Goal: Task Accomplishment & Management: Use online tool/utility

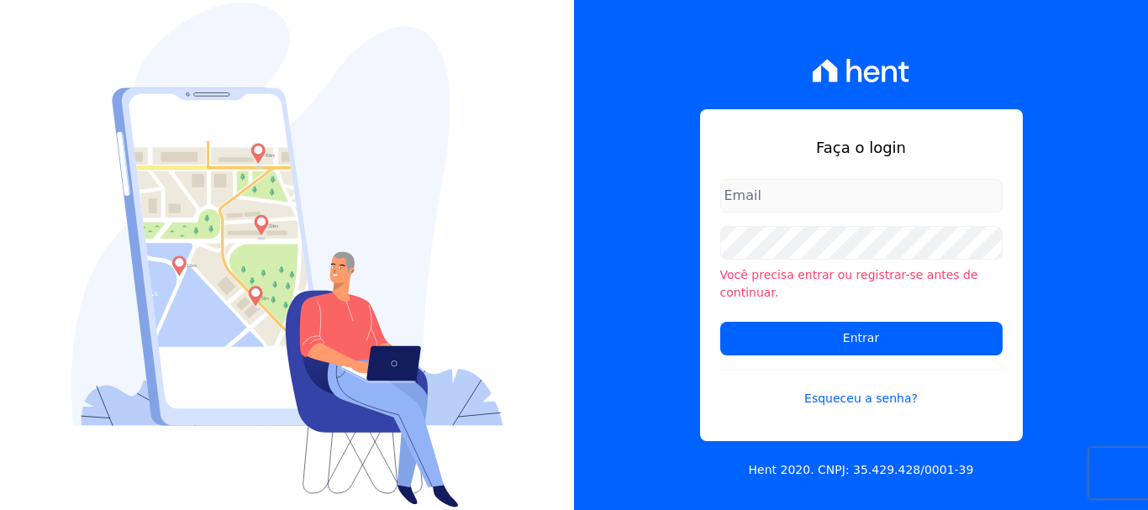
type input "[PERSON_NAME][EMAIL_ADDRESS][PERSON_NAME][DOMAIN_NAME]"
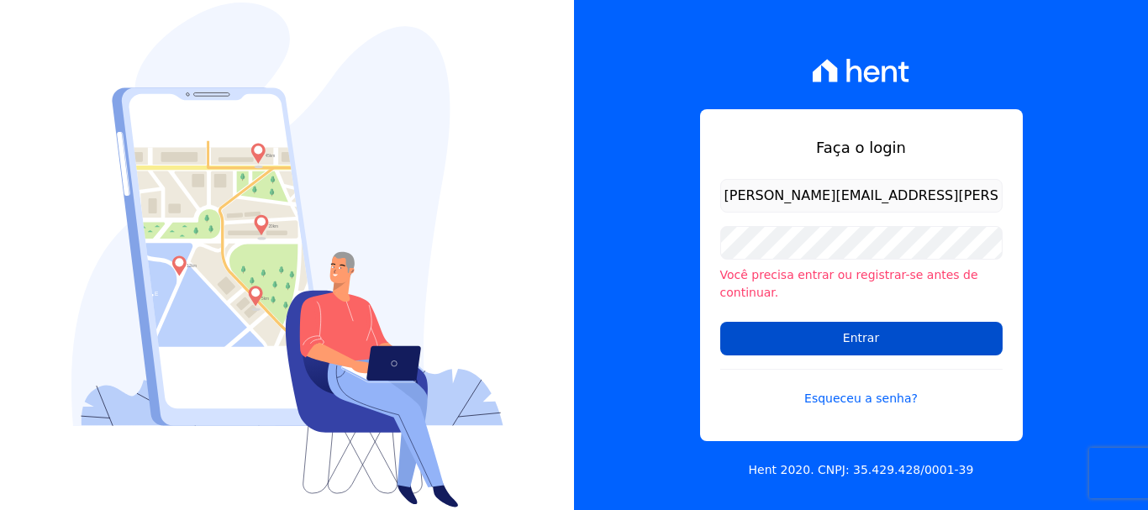
drag, startPoint x: 735, startPoint y: 350, endPoint x: 769, endPoint y: 344, distance: 34.1
click at [744, 350] on form "[PERSON_NAME][EMAIL_ADDRESS][PERSON_NAME][DOMAIN_NAME] Você precisa entrar ou r…" at bounding box center [861, 303] width 282 height 249
click at [783, 333] on input "Entrar" at bounding box center [861, 339] width 282 height 34
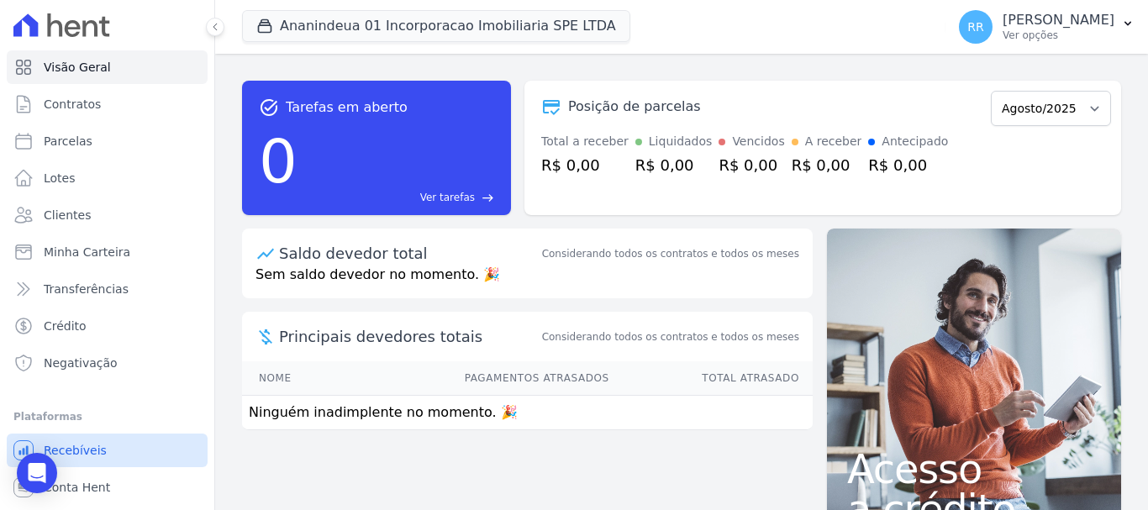
scroll to position [31, 0]
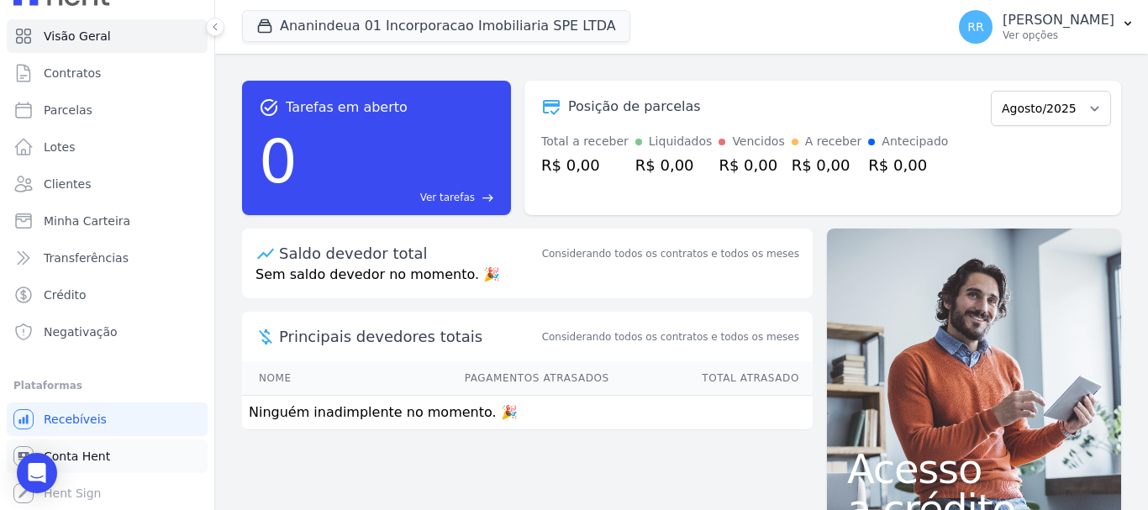
click at [65, 458] on span "Conta Hent" at bounding box center [77, 456] width 66 height 17
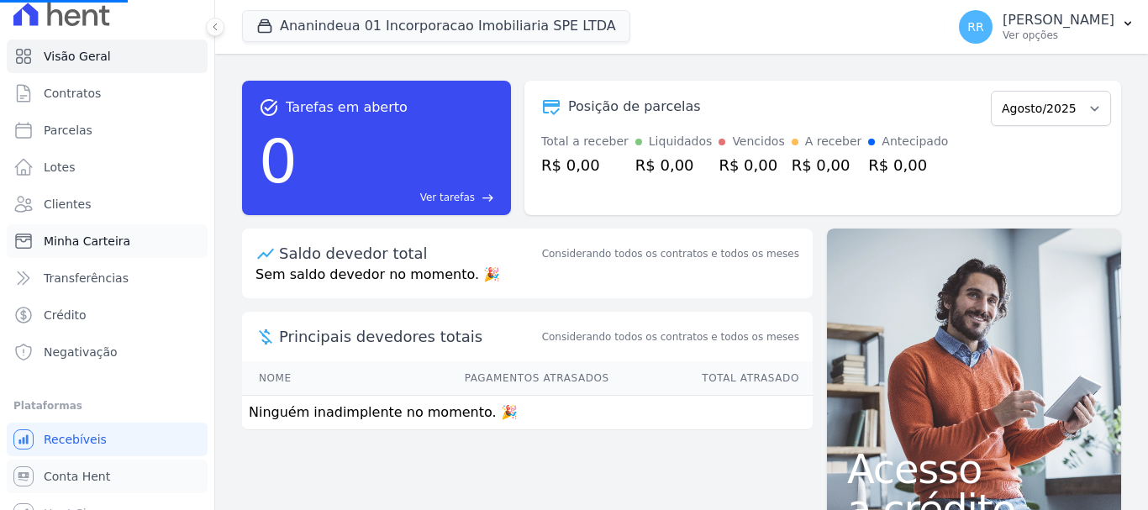
scroll to position [0, 0]
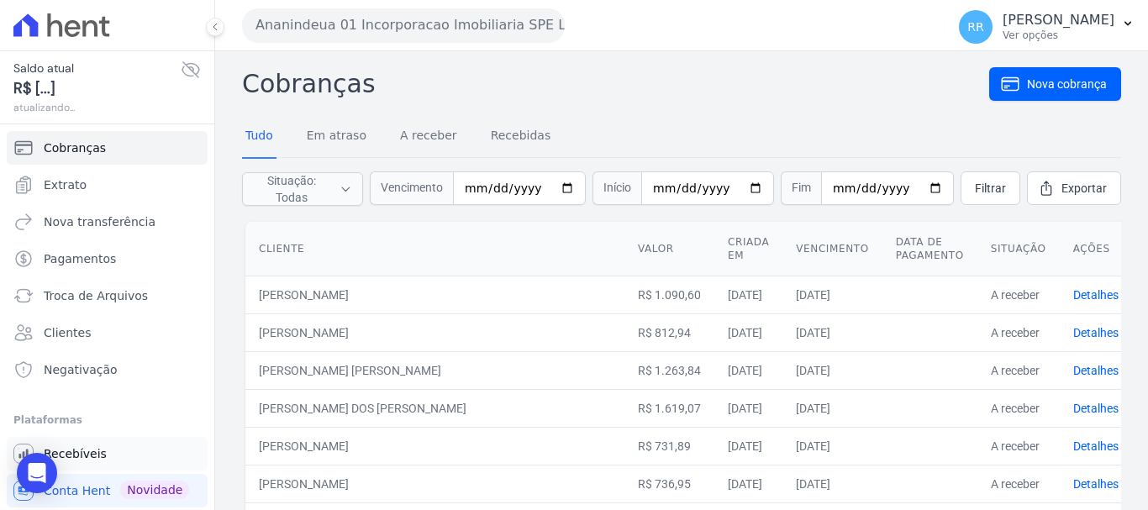
click at [73, 465] on link "Recebíveis" at bounding box center [107, 454] width 201 height 34
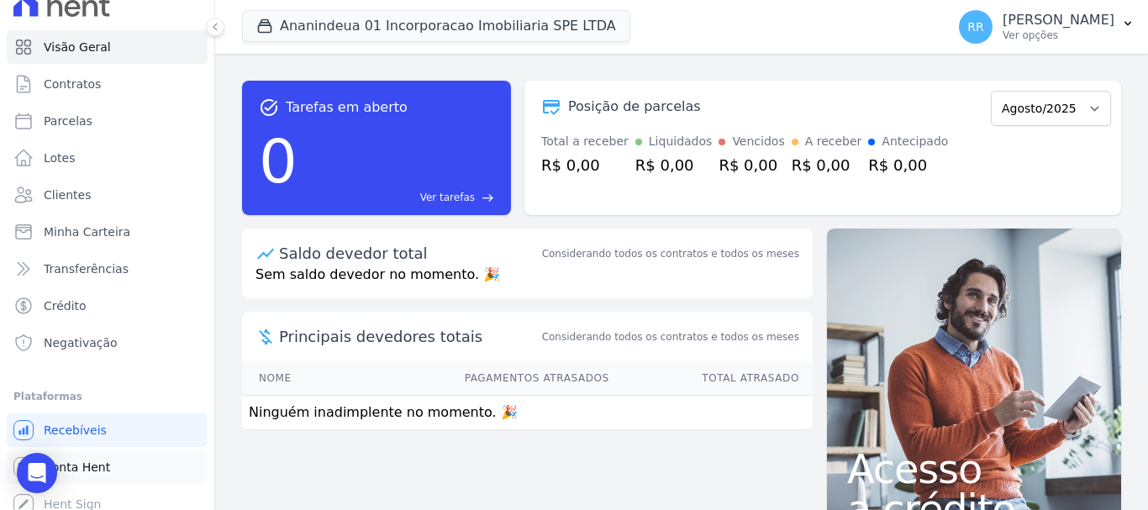
scroll to position [31, 0]
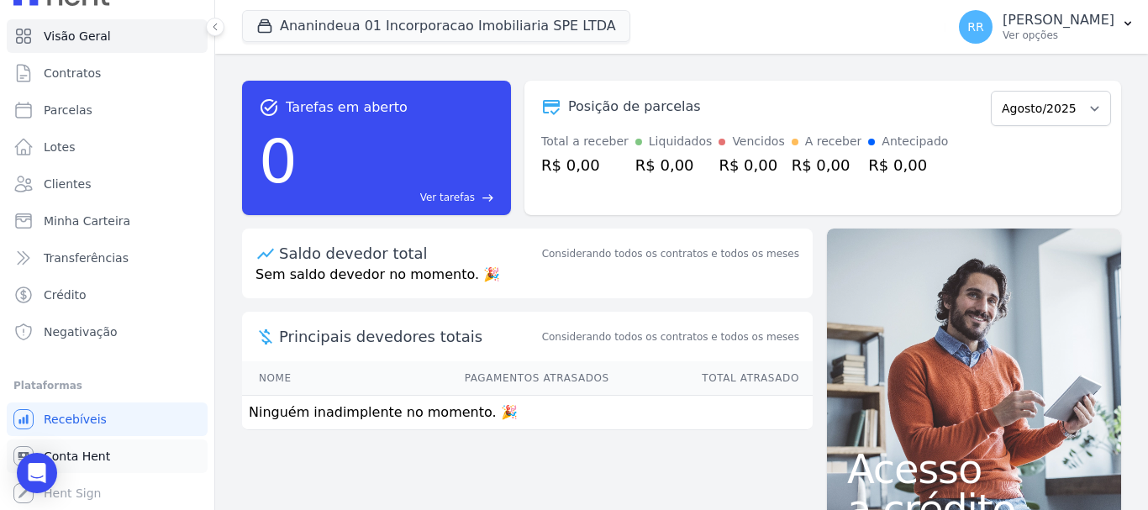
click at [80, 458] on span "Conta Hent" at bounding box center [77, 456] width 66 height 17
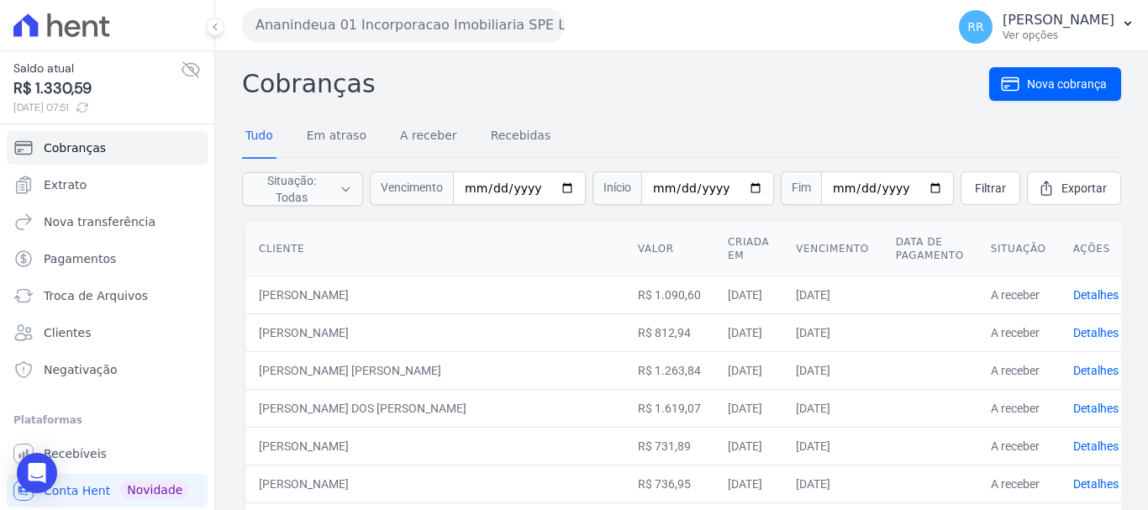
click at [399, 28] on button "Ananindeua 01 Incorporacao Imobiliaria SPE LTDA" at bounding box center [403, 25] width 323 height 34
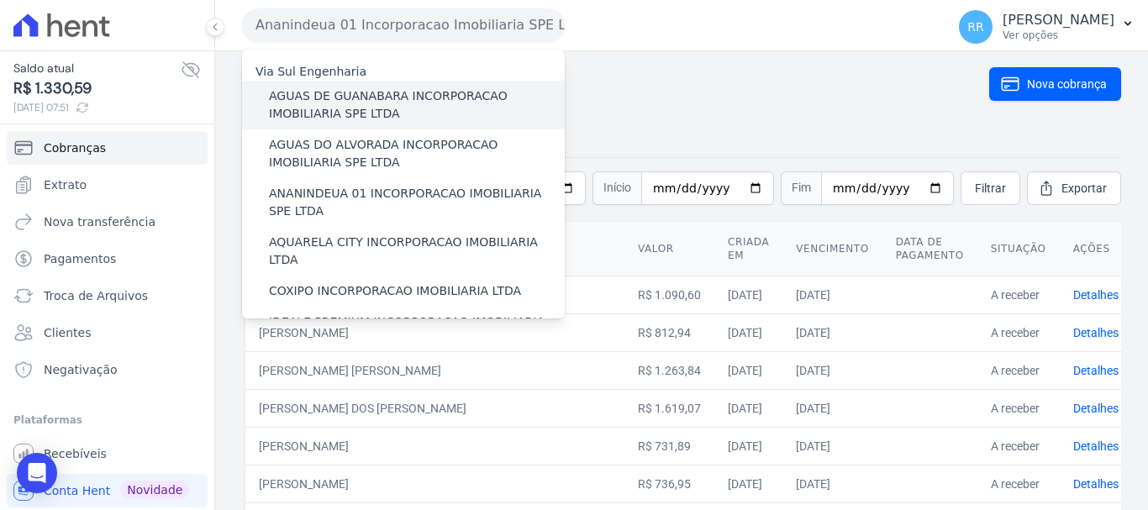
click at [381, 103] on label "AGUAS DE GUANABARA INCORPORACAO IMOBILIARIA SPE LTDA" at bounding box center [417, 104] width 296 height 35
click at [0, 0] on input "AGUAS DE GUANABARA INCORPORACAO IMOBILIARIA SPE LTDA" at bounding box center [0, 0] width 0 height 0
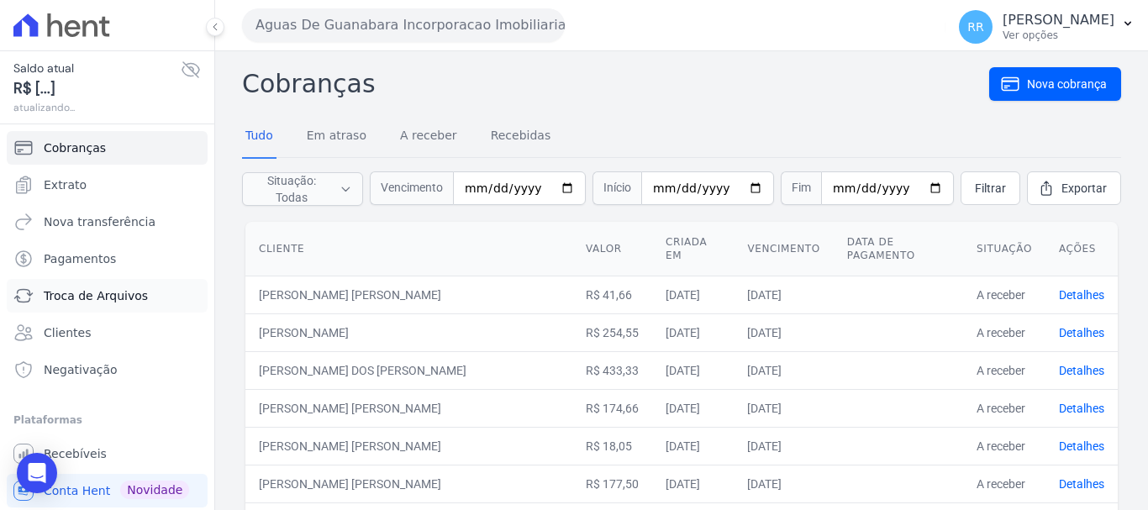
click at [86, 289] on span "Troca de Arquivos" at bounding box center [96, 295] width 104 height 17
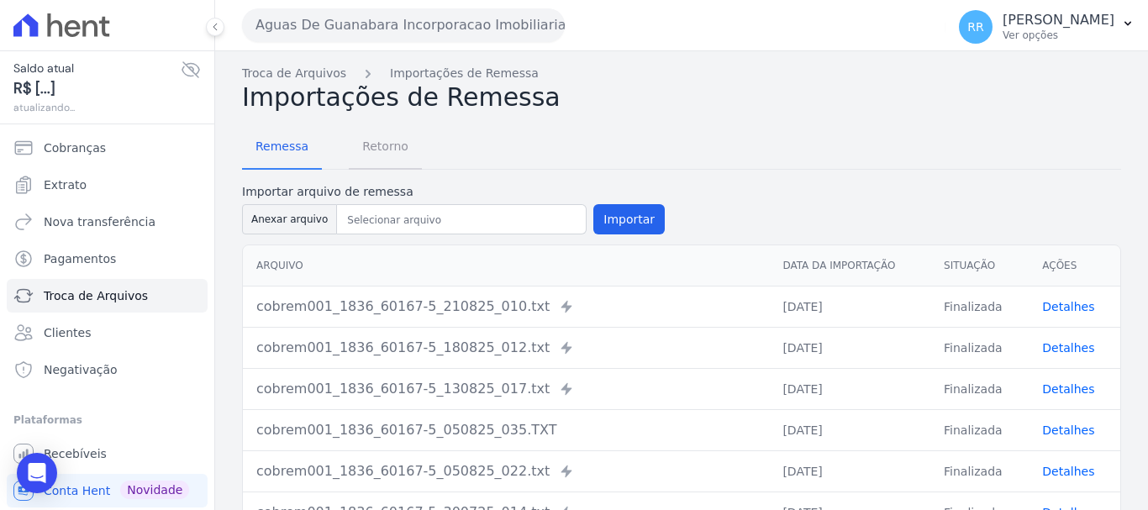
click at [352, 132] on span "Retorno" at bounding box center [385, 146] width 66 height 34
click at [383, 155] on span "Retorno" at bounding box center [385, 146] width 66 height 34
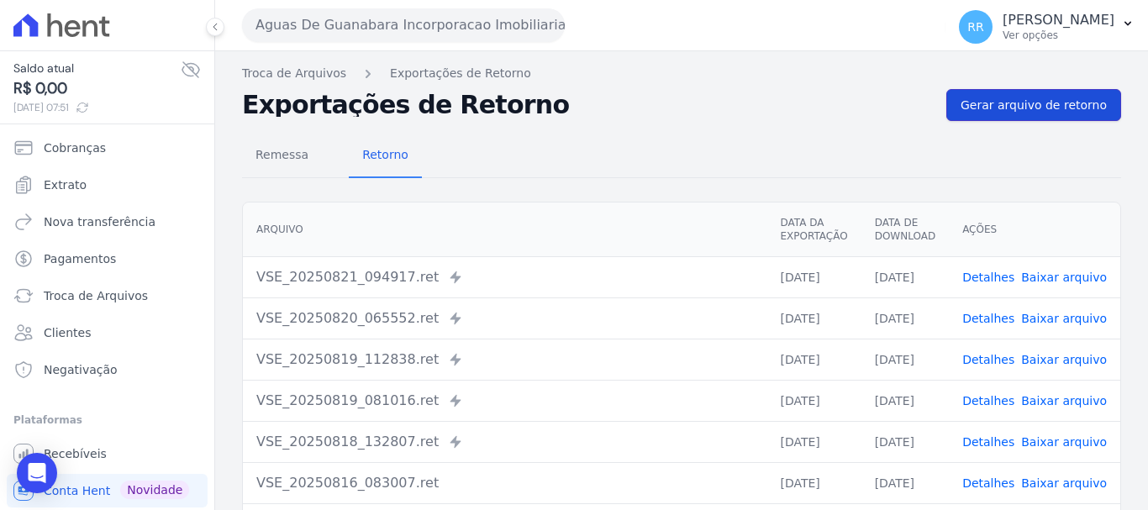
click at [1023, 106] on span "Gerar arquivo de retorno" at bounding box center [1033, 105] width 146 height 17
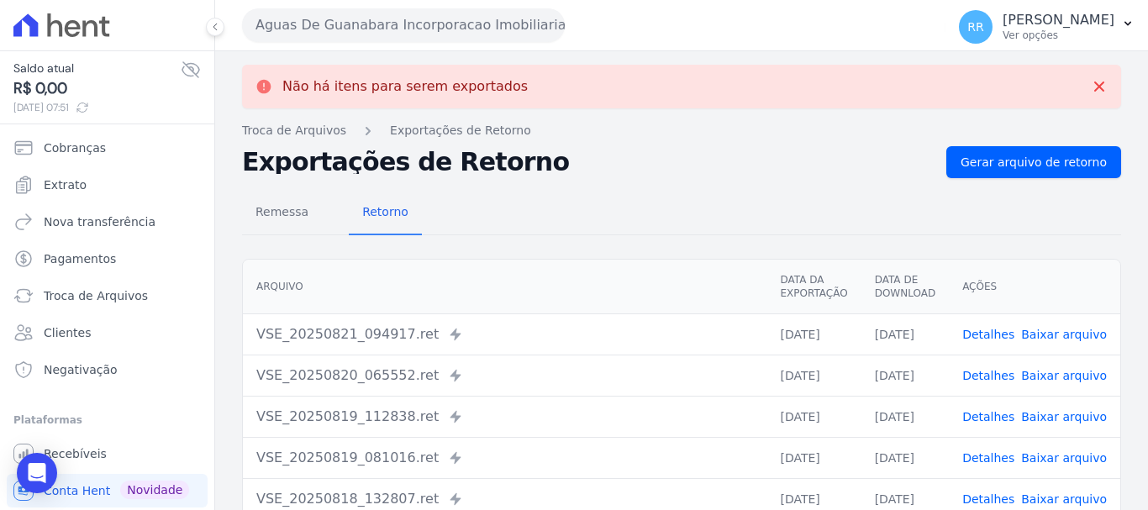
click at [417, 20] on button "Aguas De Guanabara Incorporacao Imobiliaria SPE LTDA" at bounding box center [403, 25] width 323 height 34
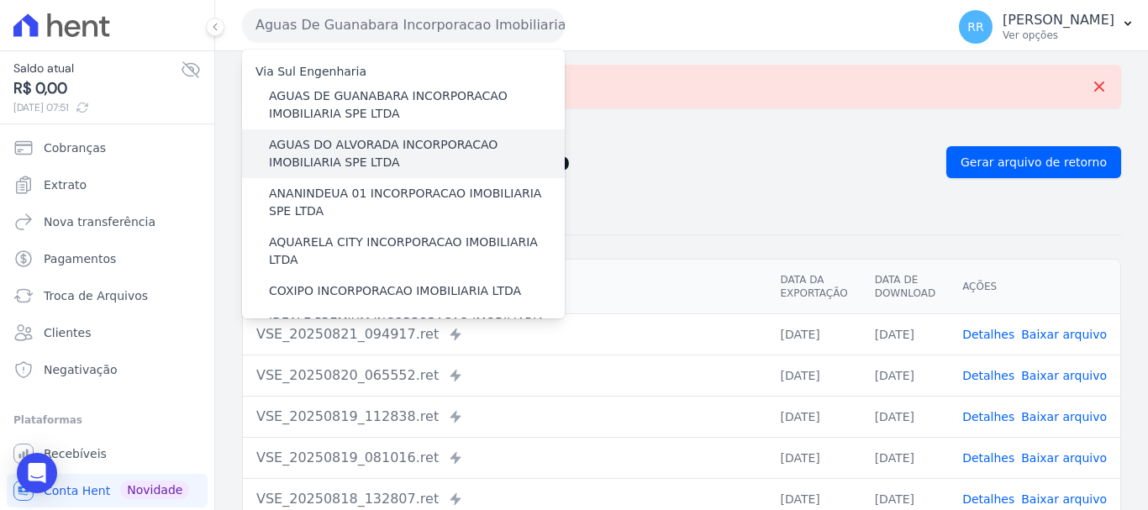
click at [371, 150] on label "AGUAS DO ALVORADA INCORPORACAO IMOBILIARIA SPE LTDA" at bounding box center [417, 153] width 296 height 35
click at [0, 0] on input "AGUAS DO ALVORADA INCORPORACAO IMOBILIARIA SPE LTDA" at bounding box center [0, 0] width 0 height 0
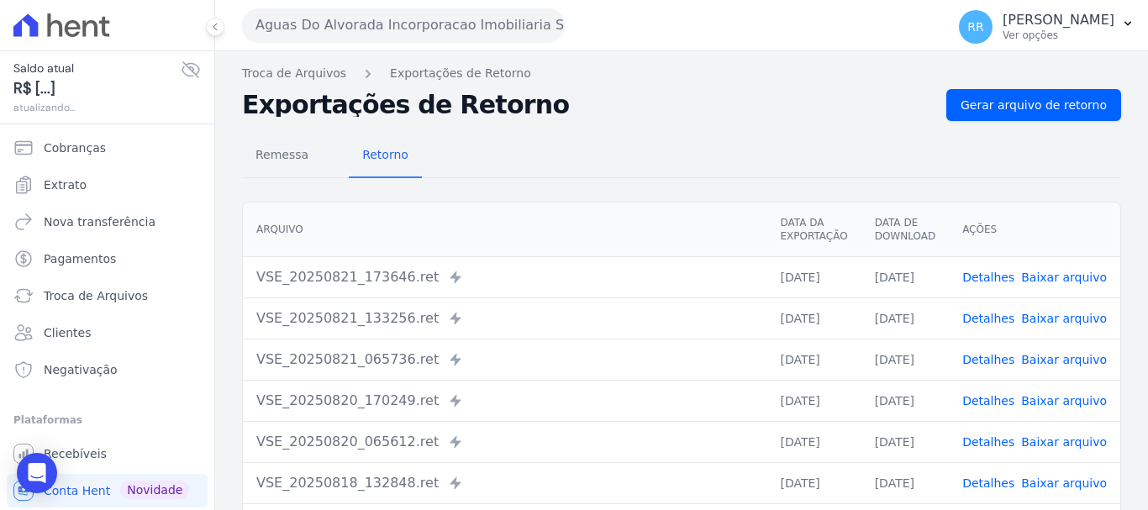
click at [977, 124] on div "Remessa Retorno Arquivo Data da Exportação Data de Download Ações VSE_20250821_…" at bounding box center [681, 424] width 879 height 607
click at [976, 103] on span "Gerar arquivo de retorno" at bounding box center [1033, 105] width 146 height 17
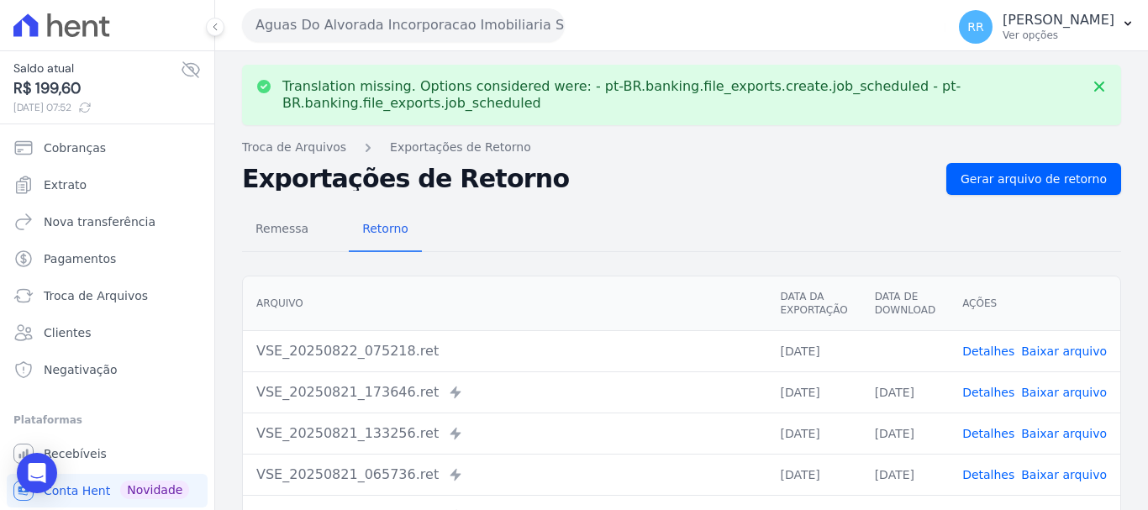
drag, startPoint x: 1075, startPoint y: 346, endPoint x: 918, endPoint y: 303, distance: 163.7
click at [1075, 347] on link "Baixar arquivo" at bounding box center [1064, 350] width 86 height 13
drag, startPoint x: 442, startPoint y: 10, endPoint x: 399, endPoint y: 45, distance: 55.0
click at [442, 10] on button "Aguas Do Alvorada Incorporacao Imobiliaria SPE LTDA" at bounding box center [403, 25] width 323 height 34
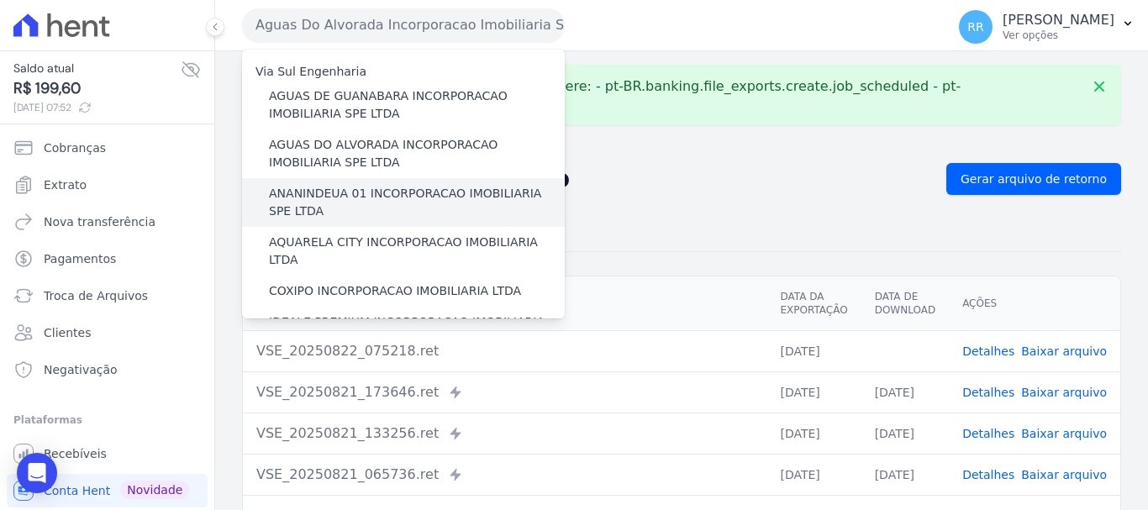
click at [356, 207] on label "ANANINDEUA 01 INCORPORACAO IMOBILIARIA SPE LTDA" at bounding box center [417, 202] width 296 height 35
click at [0, 0] on input "ANANINDEUA 01 INCORPORACAO IMOBILIARIA SPE LTDA" at bounding box center [0, 0] width 0 height 0
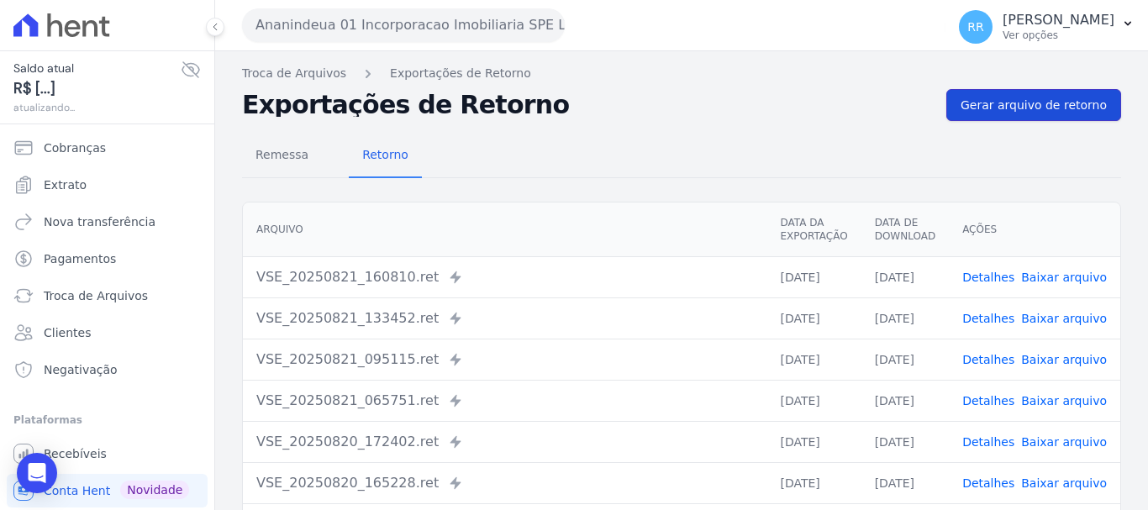
click at [1034, 103] on span "Gerar arquivo de retorno" at bounding box center [1033, 105] width 146 height 17
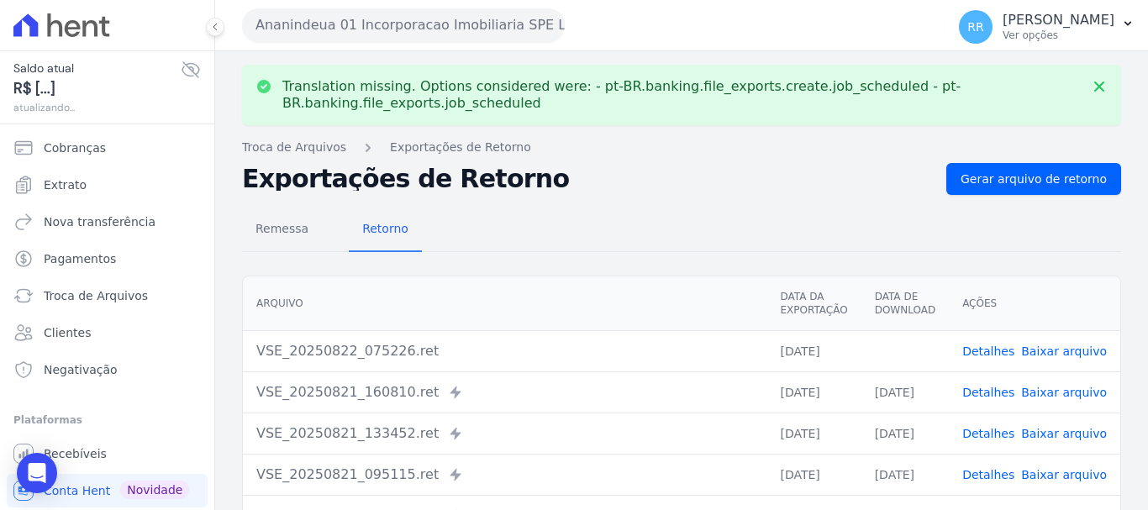
click at [1080, 352] on link "Baixar arquivo" at bounding box center [1064, 350] width 86 height 13
click at [380, 22] on button "Ananindeua 01 Incorporacao Imobiliaria SPE LTDA" at bounding box center [403, 25] width 323 height 34
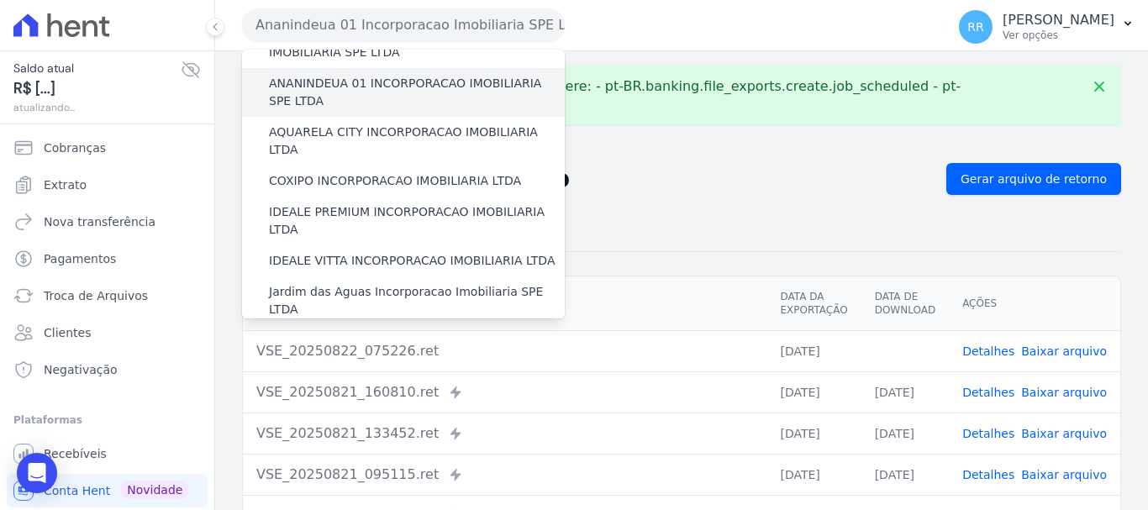
scroll to position [84, 0]
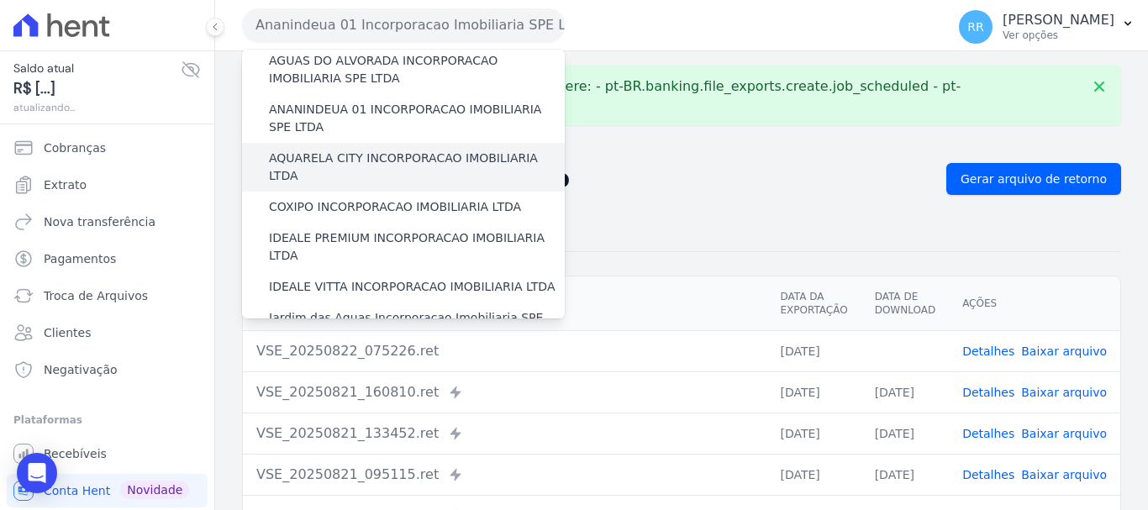
click at [359, 165] on label "AQUARELA CITY INCORPORACAO IMOBILIARIA LTDA" at bounding box center [417, 167] width 296 height 35
click at [0, 0] on input "AQUARELA CITY INCORPORACAO IMOBILIARIA LTDA" at bounding box center [0, 0] width 0 height 0
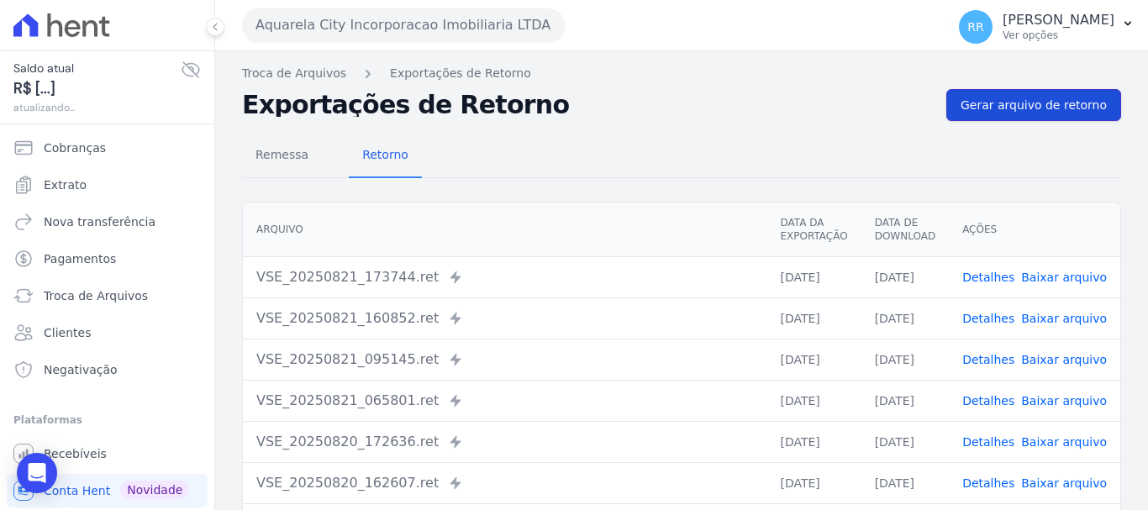
click at [1015, 110] on span "Gerar arquivo de retorno" at bounding box center [1033, 105] width 146 height 17
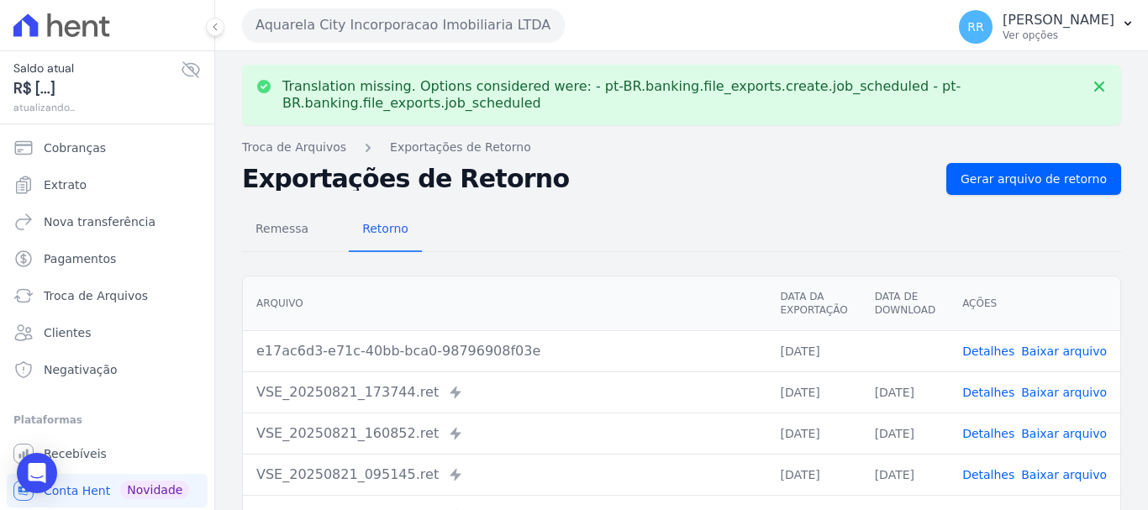
click at [1059, 354] on link "Baixar arquivo" at bounding box center [1064, 350] width 86 height 13
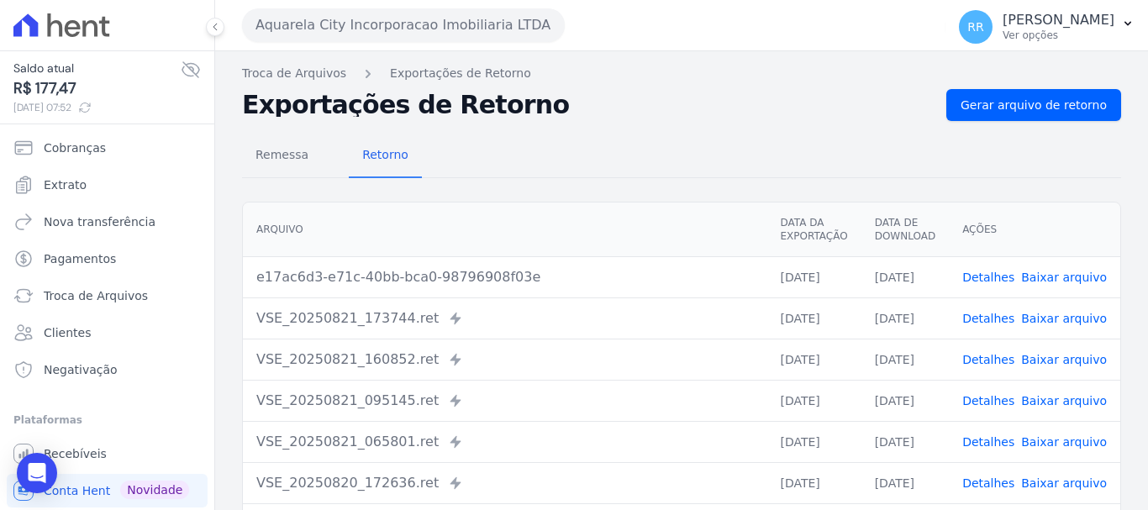
click at [1048, 78] on nav "Troca de Arquivos Exportações de Retorno" at bounding box center [681, 74] width 879 height 18
click at [1033, 99] on span "Gerar arquivo de retorno" at bounding box center [1033, 105] width 146 height 17
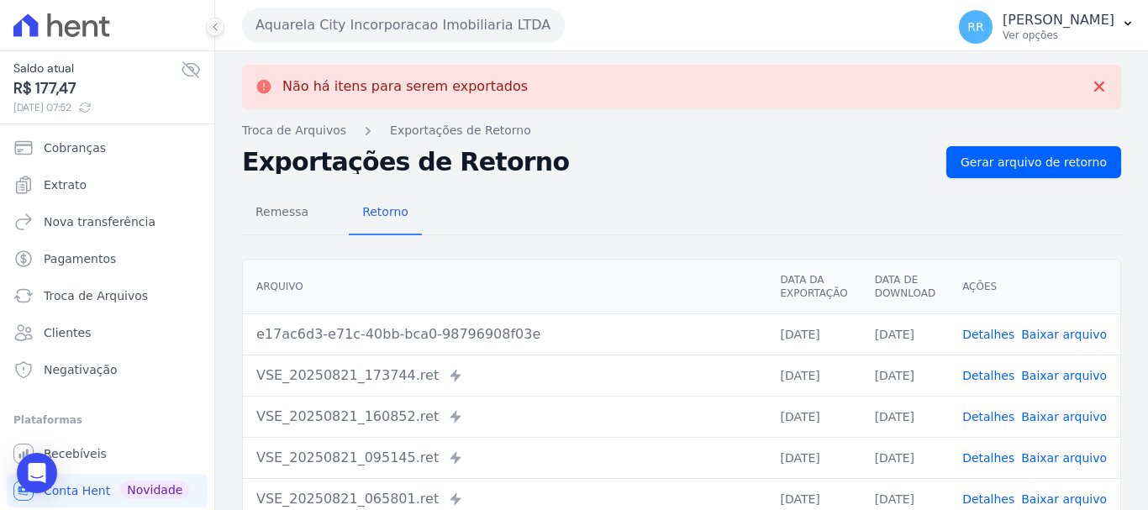
click at [412, 34] on button "Aquarela City Incorporacao Imobiliaria LTDA" at bounding box center [403, 25] width 323 height 34
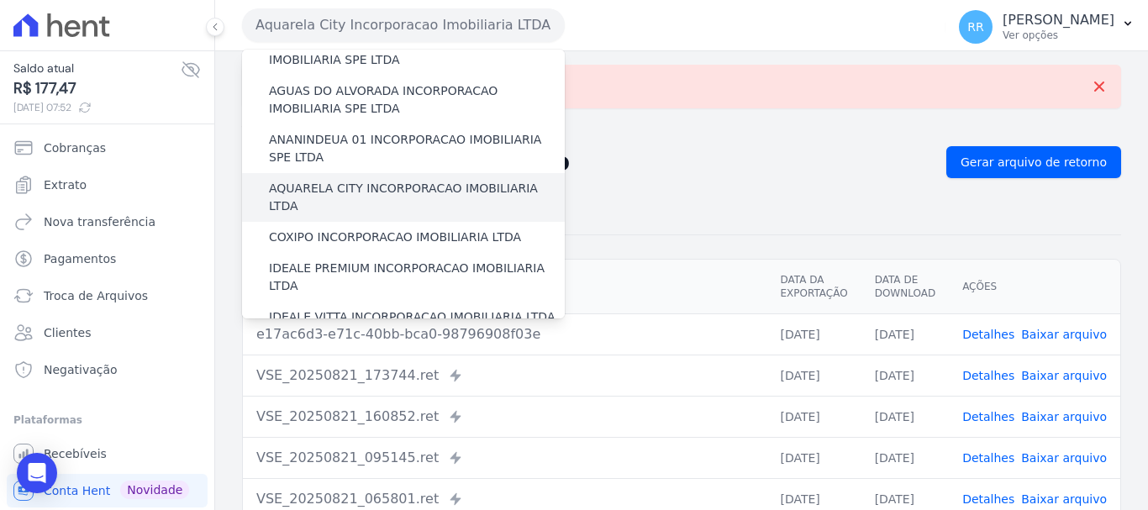
scroll to position [84, 0]
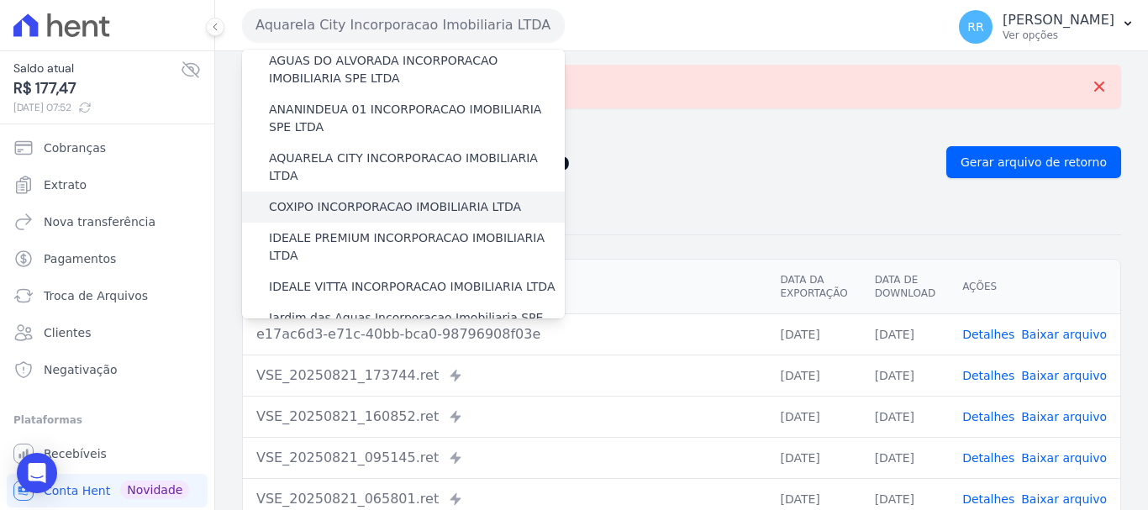
click at [374, 198] on label "COXIPO INCORPORACAO IMOBILIARIA LTDA" at bounding box center [395, 207] width 252 height 18
click at [0, 0] on input "COXIPO INCORPORACAO IMOBILIARIA LTDA" at bounding box center [0, 0] width 0 height 0
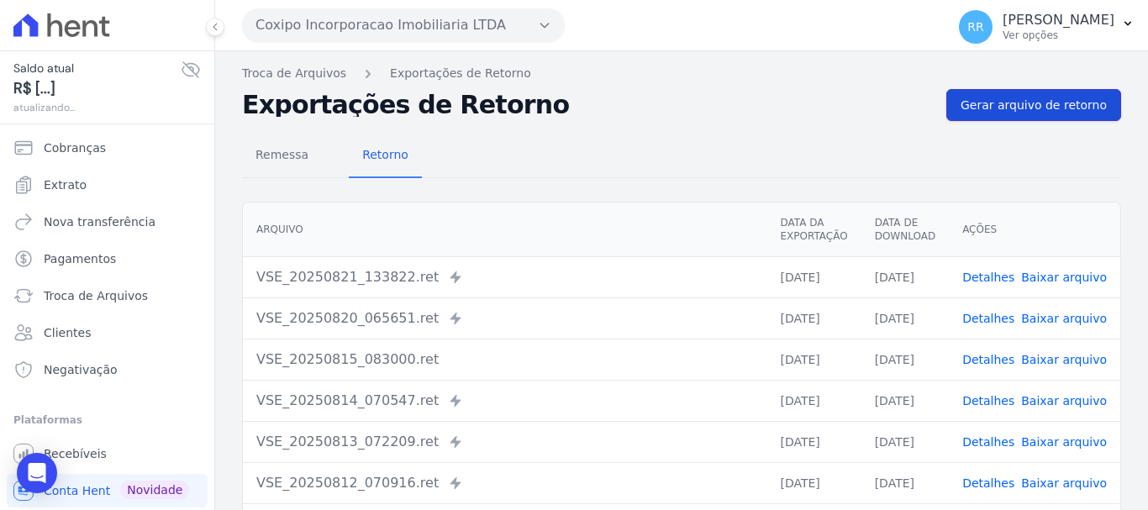
click at [1054, 103] on span "Gerar arquivo de retorno" at bounding box center [1033, 105] width 146 height 17
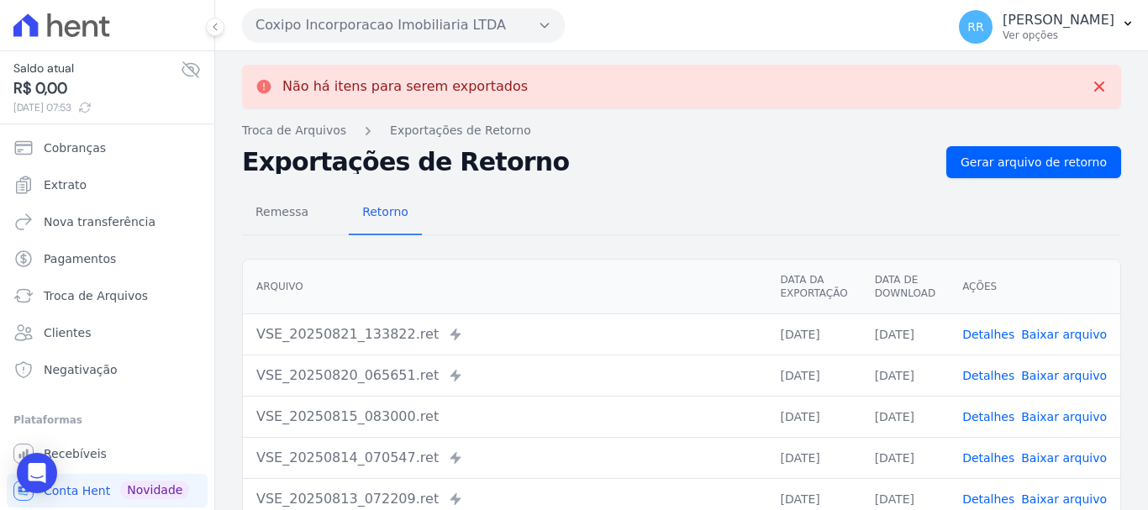
drag, startPoint x: 371, startPoint y: 28, endPoint x: 363, endPoint y: 45, distance: 18.4
click at [370, 29] on button "Coxipo Incorporacao Imobiliaria LTDA" at bounding box center [403, 25] width 323 height 34
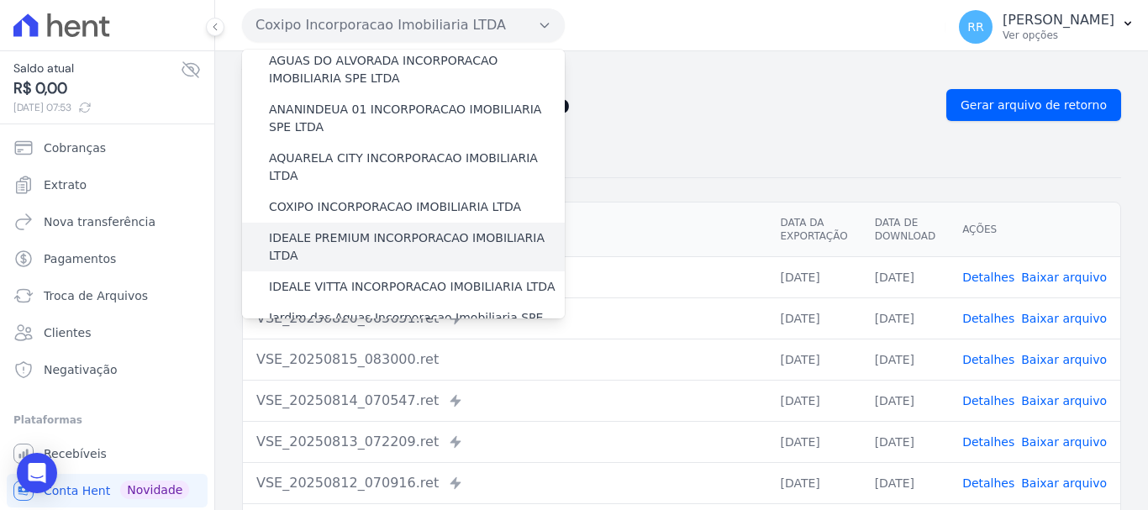
click at [364, 229] on label "IDEALE PREMIUM INCORPORACAO IMOBILIARIA LTDA" at bounding box center [417, 246] width 296 height 35
click at [0, 0] on input "IDEALE PREMIUM INCORPORACAO IMOBILIARIA LTDA" at bounding box center [0, 0] width 0 height 0
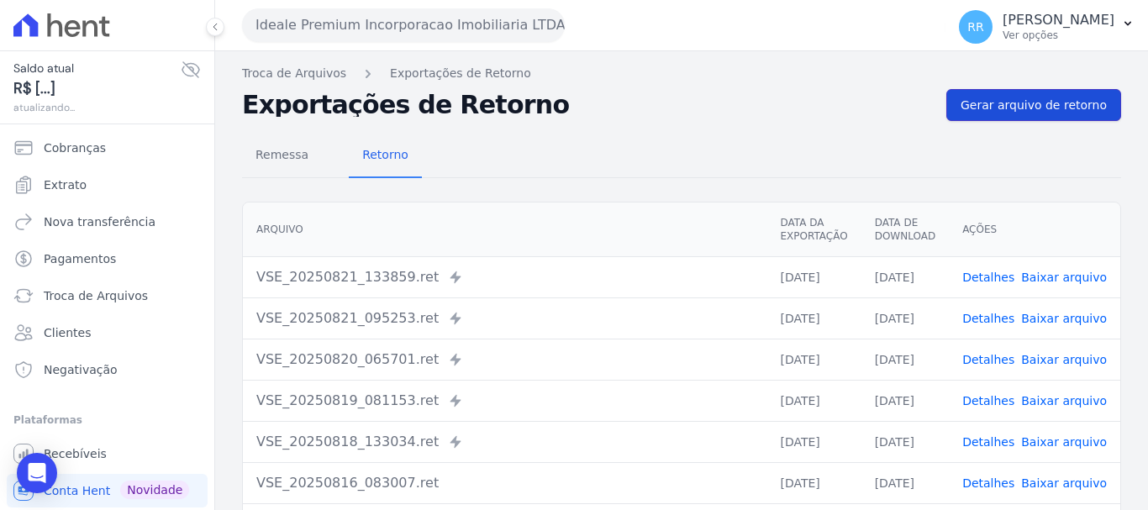
click at [1034, 103] on span "Gerar arquivo de retorno" at bounding box center [1033, 105] width 146 height 17
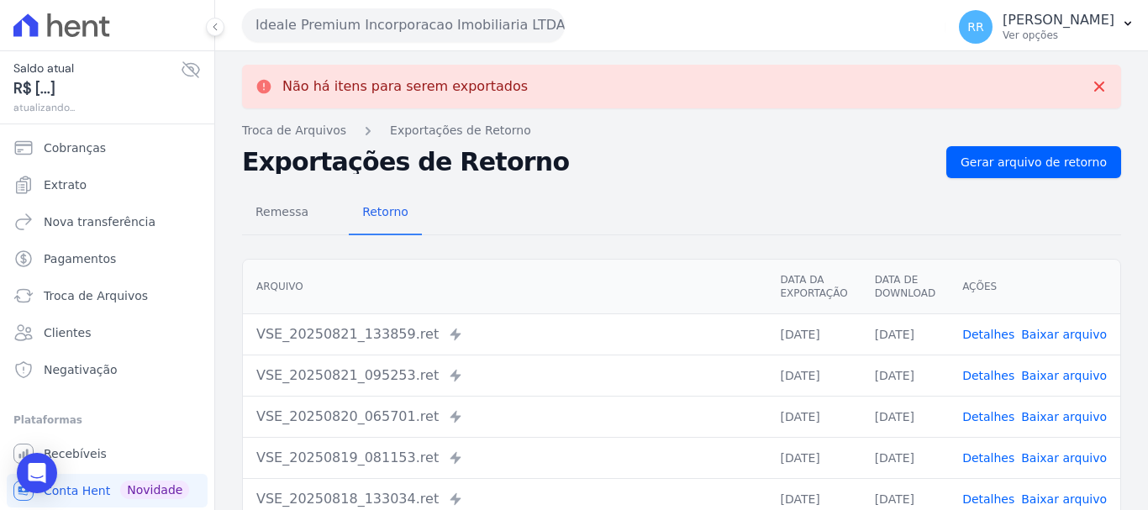
click at [349, 19] on button "Ideale Premium Incorporacao Imobiliaria LTDA" at bounding box center [403, 25] width 323 height 34
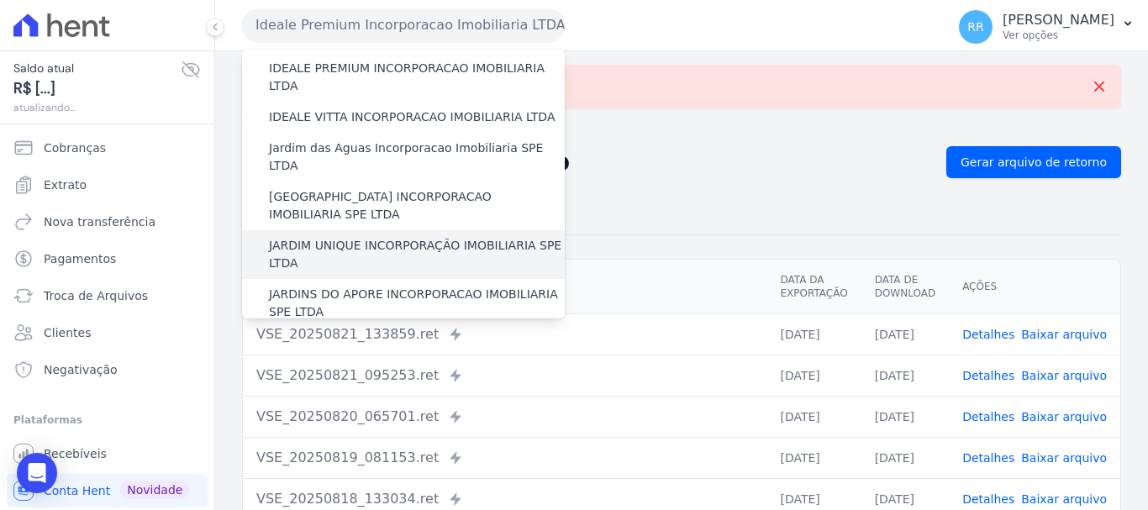
scroll to position [252, 0]
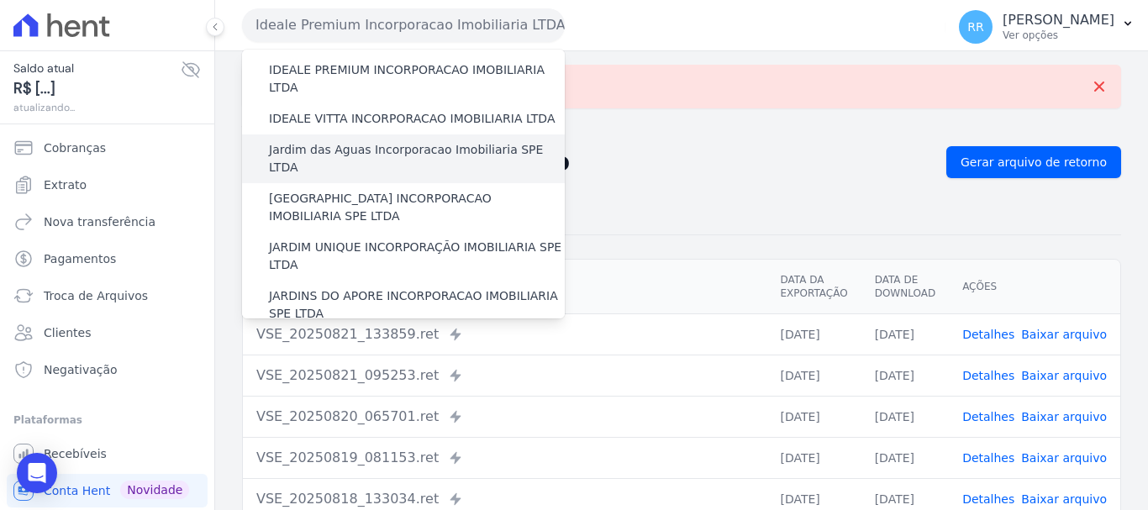
click at [349, 134] on div "Jardim das Aguas Incorporacao Imobiliaria SPE LTDA" at bounding box center [403, 158] width 323 height 49
click at [367, 141] on label "Jardim das Aguas Incorporacao Imobiliaria SPE LTDA" at bounding box center [417, 158] width 296 height 35
click at [0, 0] on input "Jardim das Aguas Incorporacao Imobiliaria SPE LTDA" at bounding box center [0, 0] width 0 height 0
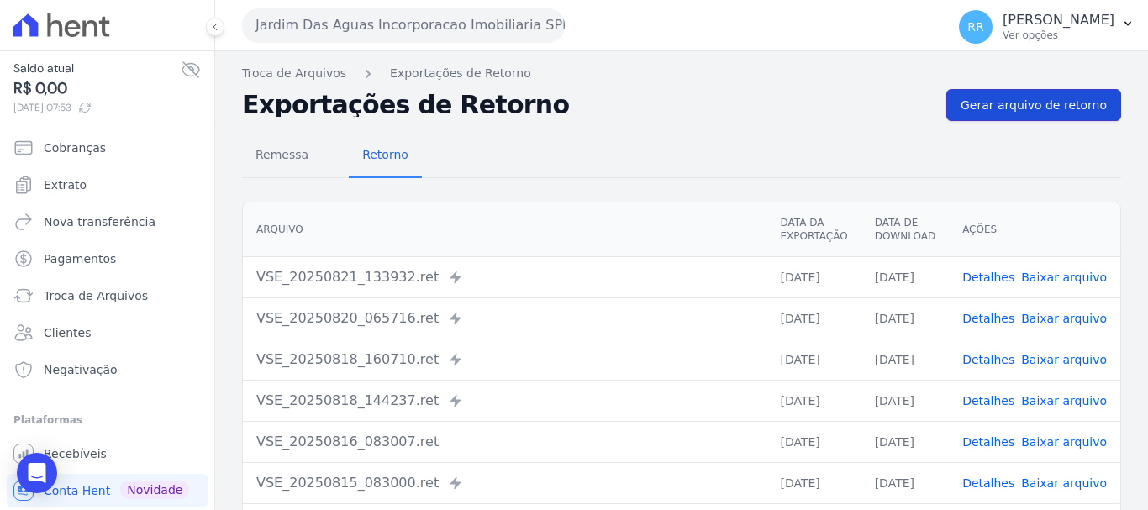
click at [985, 103] on span "Gerar arquivo de retorno" at bounding box center [1033, 105] width 146 height 17
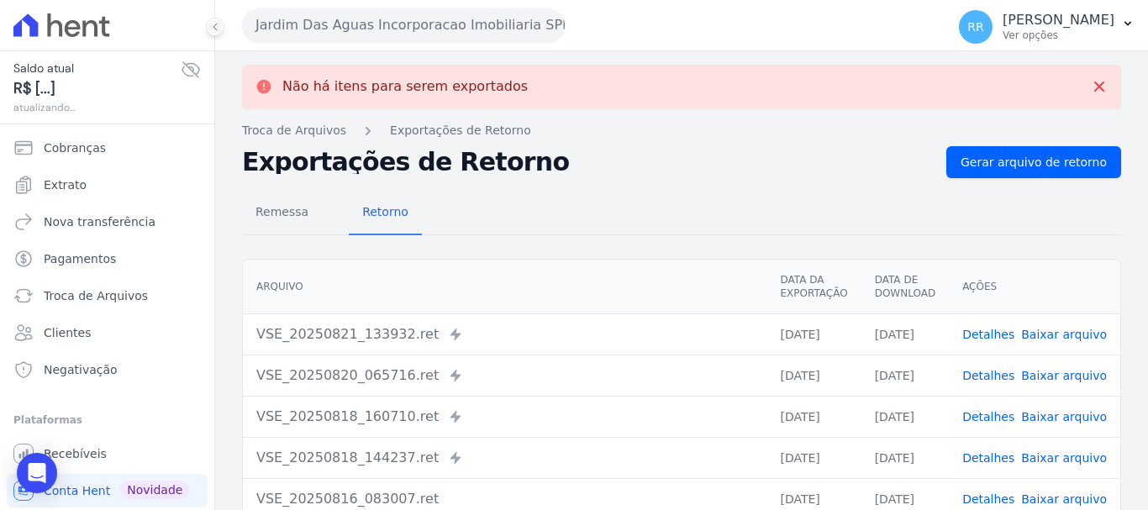
click at [339, 30] on button "Jardim Das Aguas Incorporacao Imobiliaria SPE LTDA" at bounding box center [403, 25] width 323 height 34
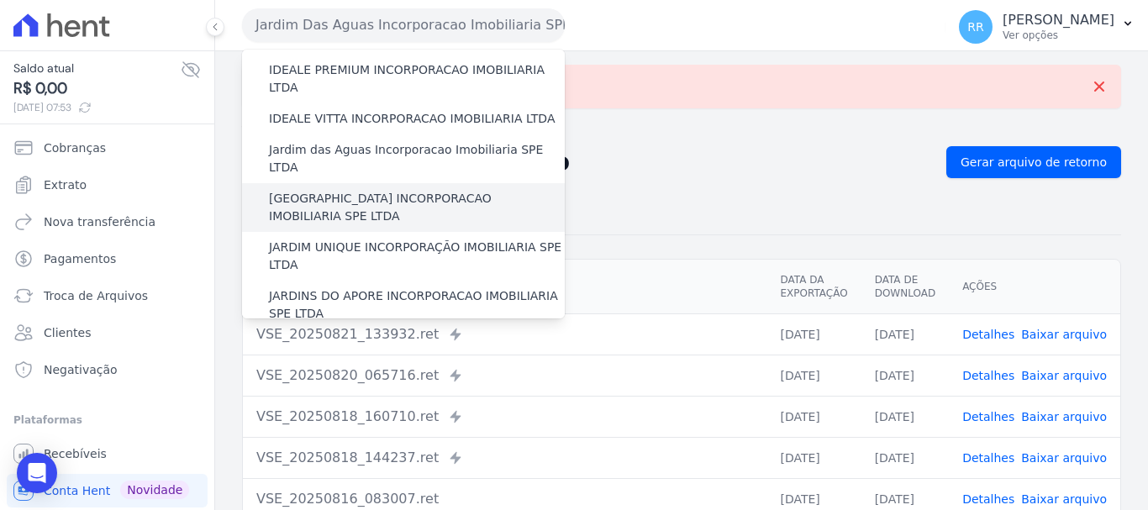
click at [360, 190] on label "JARDIM MONTREAL INCORPORACAO IMOBILIARIA SPE LTDA" at bounding box center [417, 207] width 296 height 35
click at [0, 0] on input "JARDIM MONTREAL INCORPORACAO IMOBILIARIA SPE LTDA" at bounding box center [0, 0] width 0 height 0
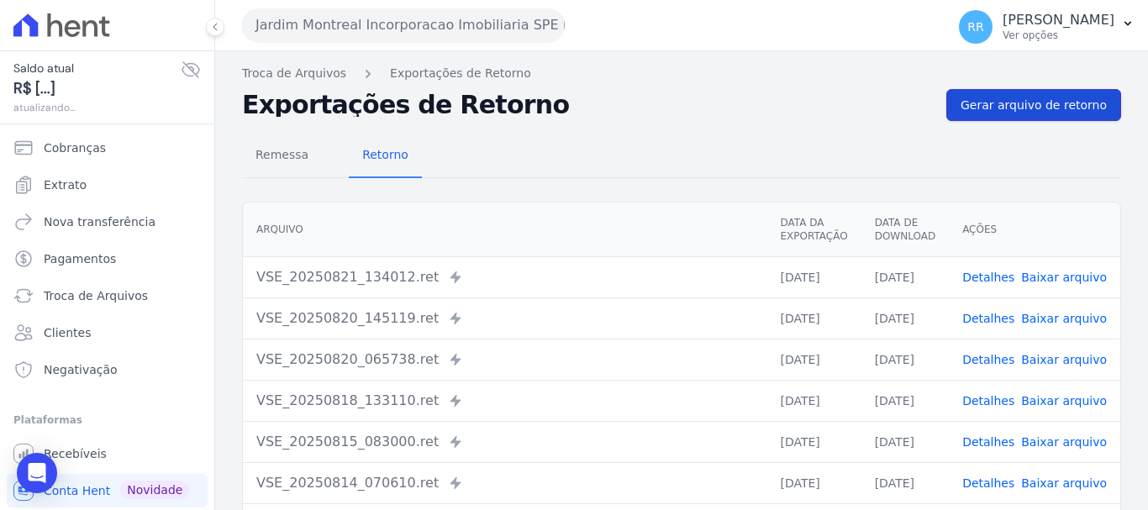
drag, startPoint x: 1007, startPoint y: 95, endPoint x: 565, endPoint y: 127, distance: 443.1
click at [1007, 95] on link "Gerar arquivo de retorno" at bounding box center [1033, 105] width 175 height 32
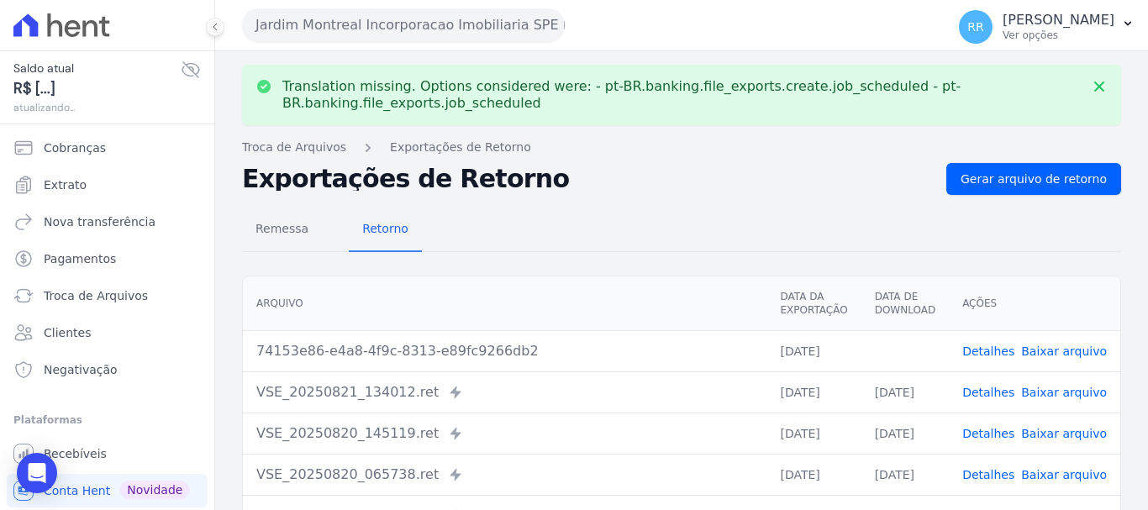
drag, startPoint x: 1042, startPoint y: 347, endPoint x: 466, endPoint y: 90, distance: 630.4
click at [1042, 348] on link "Baixar arquivo" at bounding box center [1064, 350] width 86 height 13
click at [371, 20] on button "Jardim Montreal Incorporacao Imobiliaria SPE LTDA" at bounding box center [403, 25] width 323 height 34
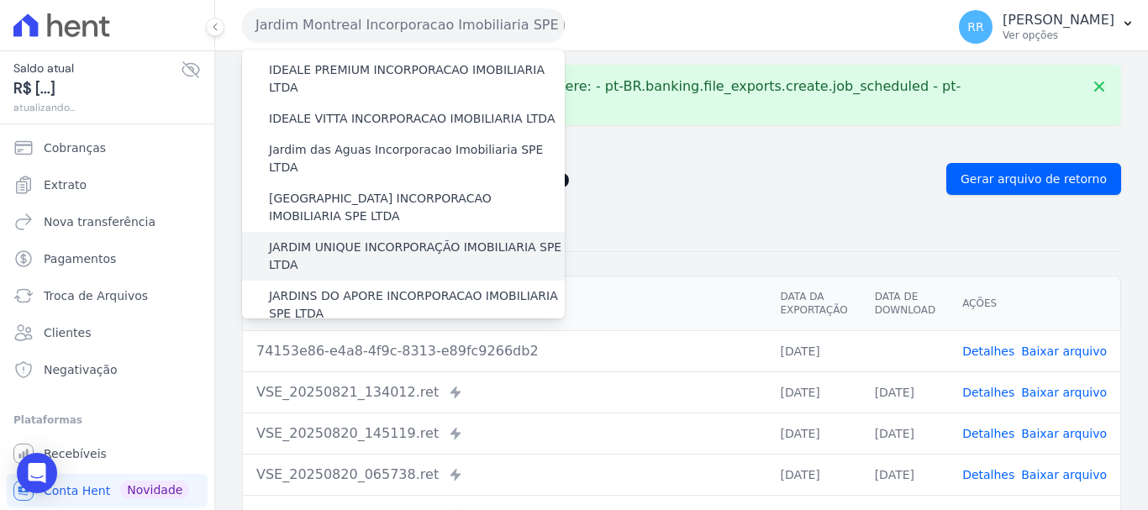
click at [360, 239] on label "JARDIM UNIQUE INCORPORAÇÃO IMOBILIARIA SPE LTDA" at bounding box center [417, 256] width 296 height 35
click at [0, 0] on input "JARDIM UNIQUE INCORPORAÇÃO IMOBILIARIA SPE LTDA" at bounding box center [0, 0] width 0 height 0
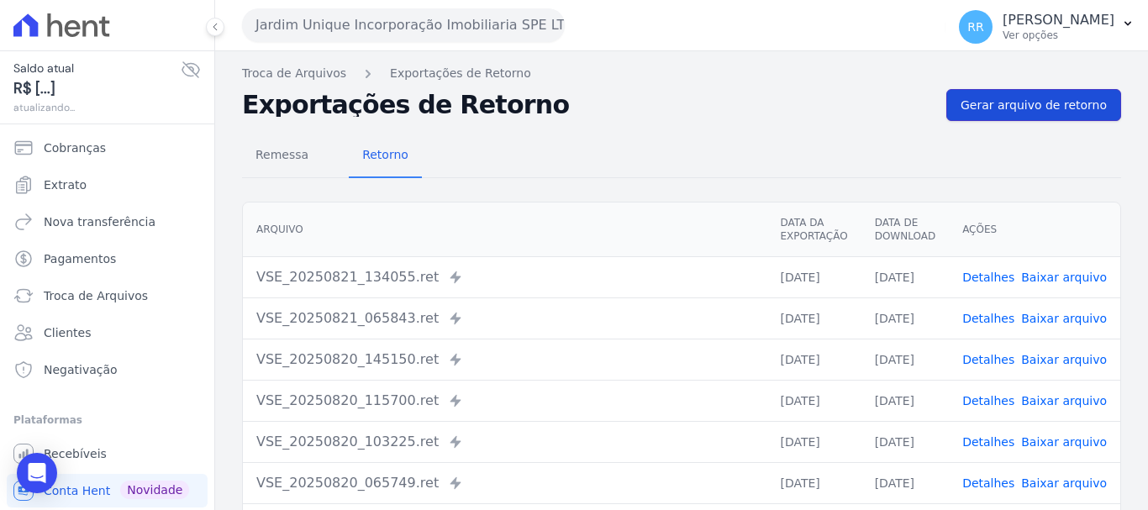
click at [1015, 111] on span "Gerar arquivo de retorno" at bounding box center [1033, 105] width 146 height 17
click at [1044, 113] on span "Gerar arquivo de retorno" at bounding box center [1033, 105] width 146 height 17
click at [449, 45] on div "Jardim Unique Incorporação Imobiliaria SPE LTDA Via Sul Engenharia AGUAS DE GUA…" at bounding box center [590, 25] width 697 height 52
click at [452, 34] on button "Jardim Unique Incorporação Imobiliaria SPE LTDA" at bounding box center [403, 25] width 323 height 34
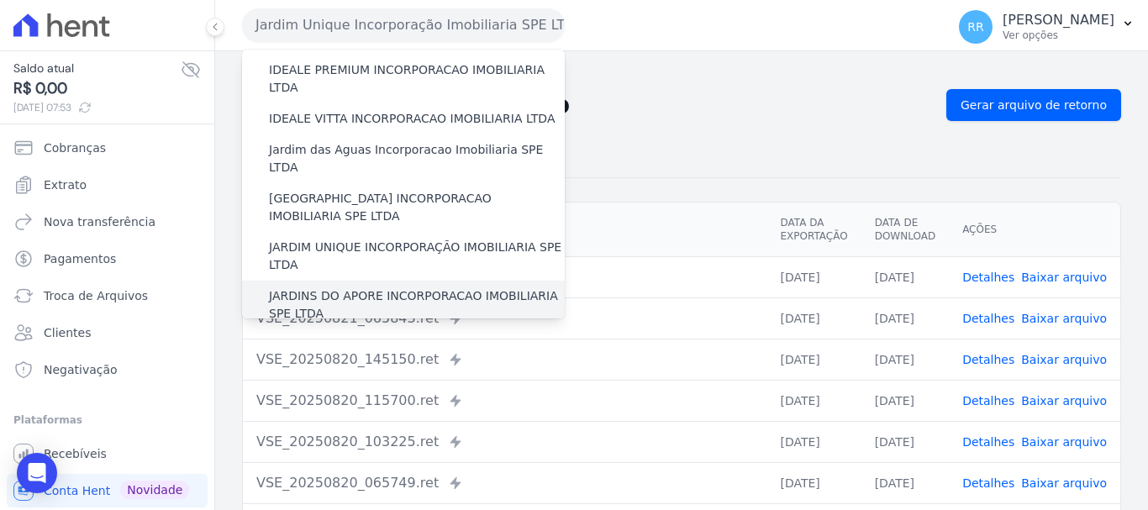
click at [311, 287] on label "JARDINS DO APORE INCORPORACAO IMOBILIARIA SPE LTDA" at bounding box center [417, 304] width 296 height 35
click at [0, 0] on input "JARDINS DO APORE INCORPORACAO IMOBILIARIA SPE LTDA" at bounding box center [0, 0] width 0 height 0
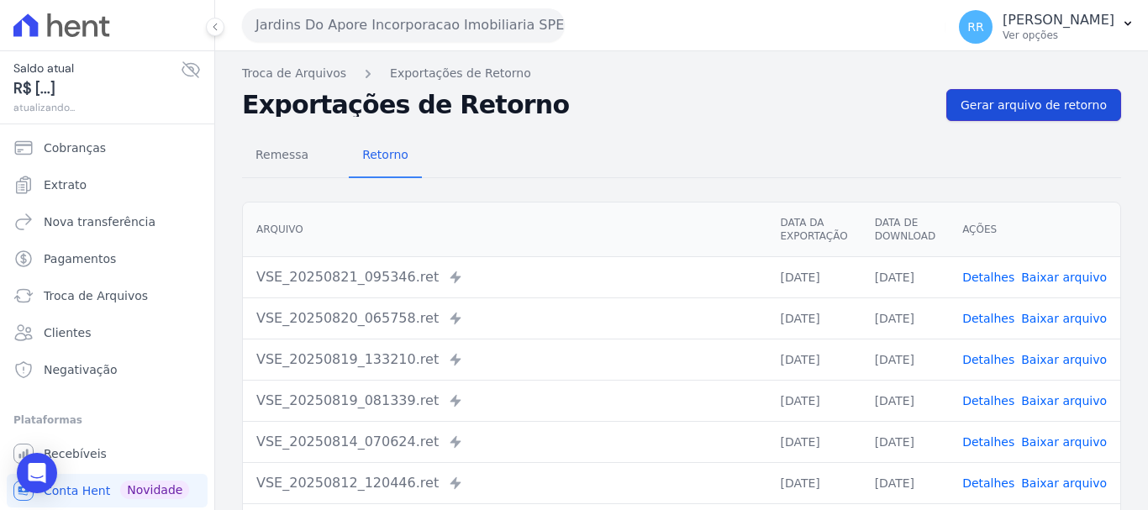
click at [994, 113] on span "Gerar arquivo de retorno" at bounding box center [1033, 105] width 146 height 17
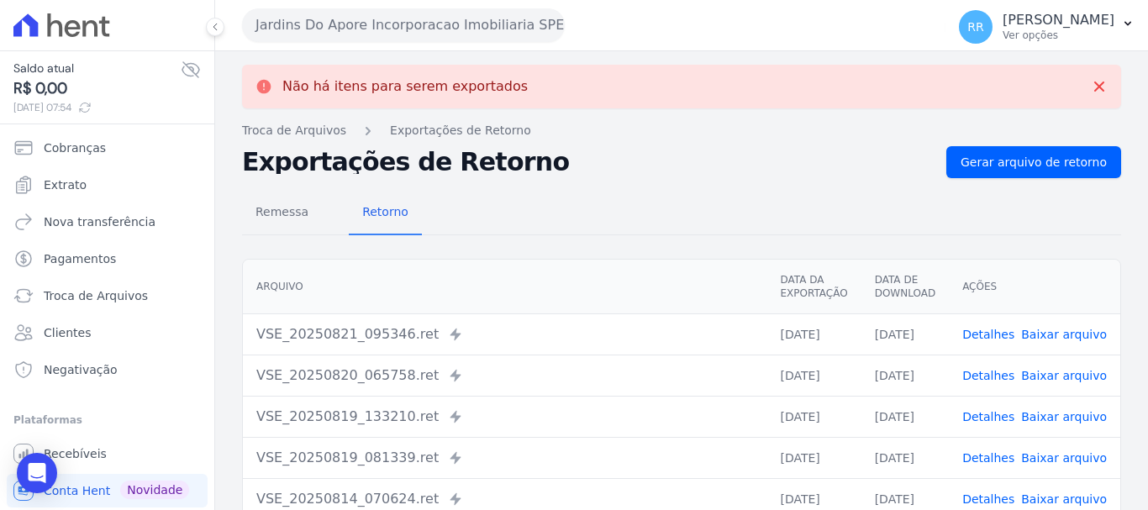
click at [449, 22] on button "Jardins Do Apore Incorporacao Imobiliaria SPE LTDA" at bounding box center [403, 25] width 323 height 34
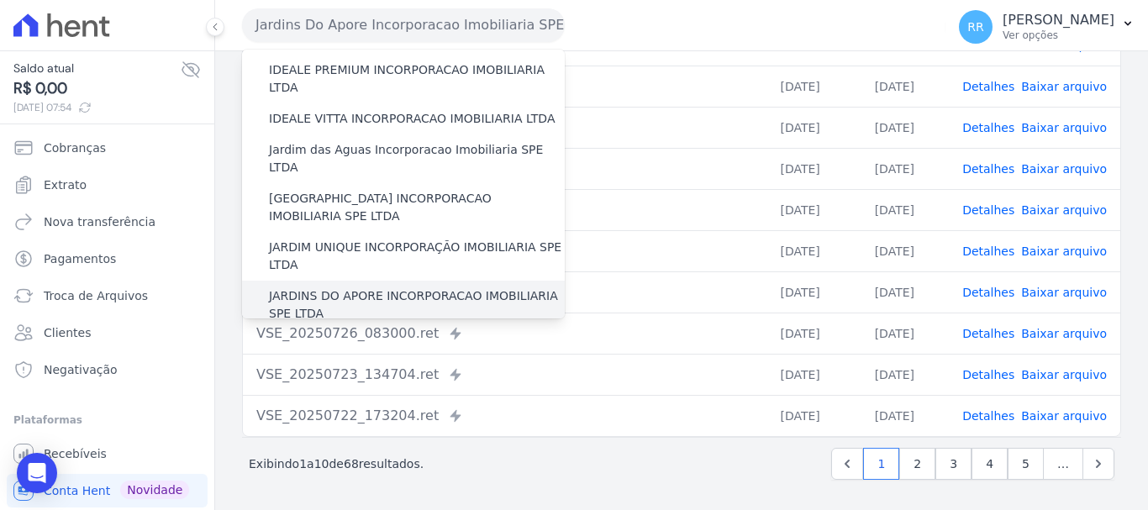
scroll to position [336, 0]
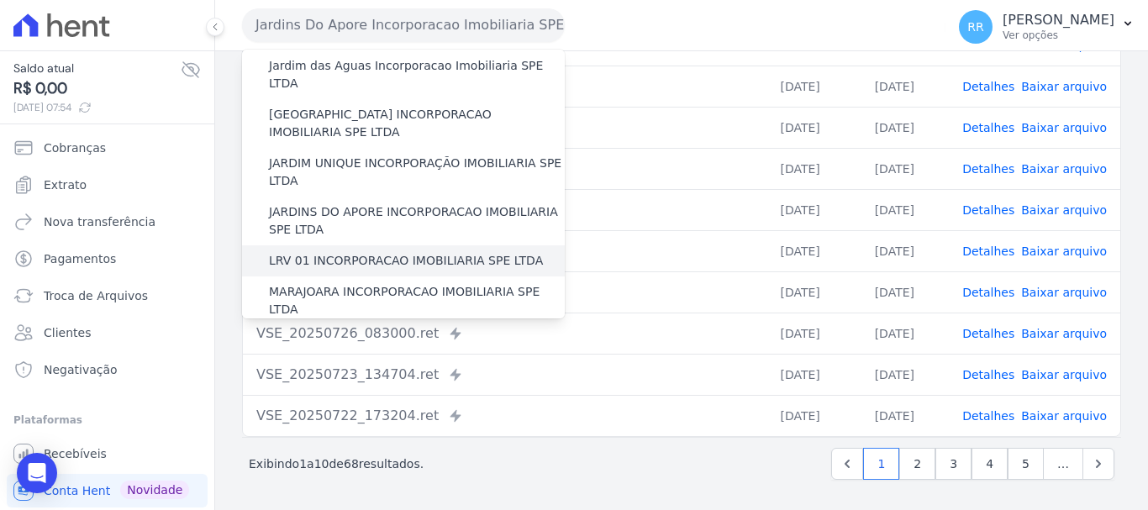
click at [308, 252] on label "LRV 01 INCORPORACAO IMOBILIARIA SPE LTDA" at bounding box center [406, 261] width 274 height 18
click at [0, 0] on input "LRV 01 INCORPORACAO IMOBILIARIA SPE LTDA" at bounding box center [0, 0] width 0 height 0
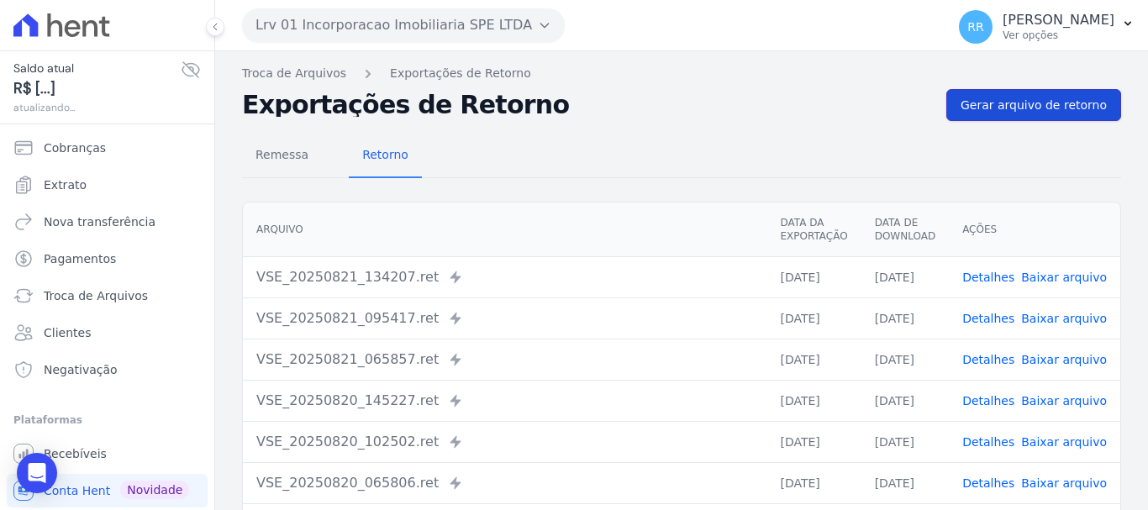
click at [968, 96] on link "Gerar arquivo de retorno" at bounding box center [1033, 105] width 175 height 32
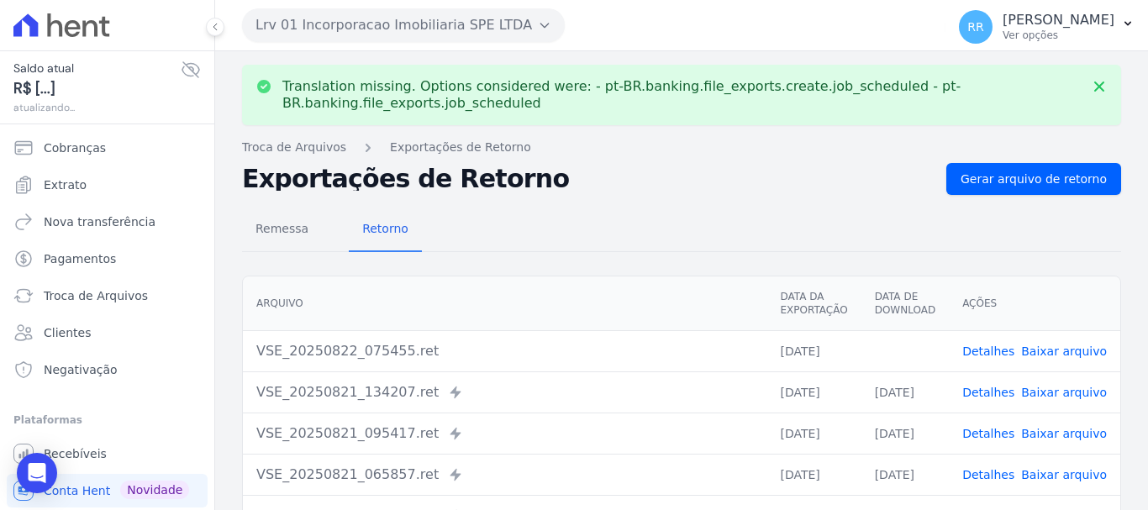
click at [1060, 353] on link "Baixar arquivo" at bounding box center [1064, 350] width 86 height 13
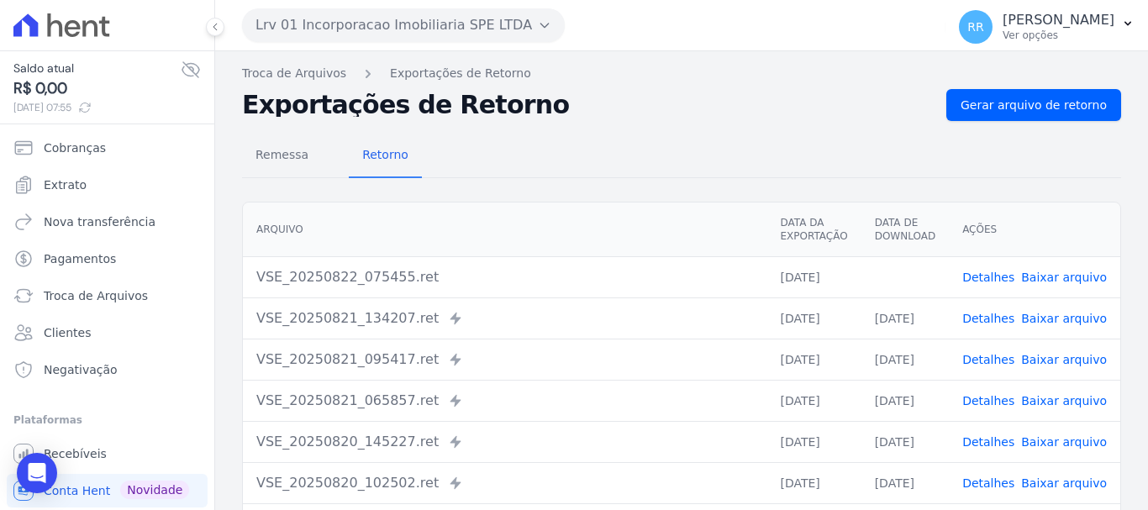
click at [1033, 282] on link "Baixar arquivo" at bounding box center [1064, 277] width 86 height 13
click at [425, 45] on div "Lrv 01 Incorporacao Imobiliaria SPE LTDA Via Sul Engenharia AGUAS DE GUANABARA …" at bounding box center [590, 25] width 697 height 52
click at [421, 15] on button "Lrv 01 Incorporacao Imobiliaria SPE LTDA" at bounding box center [403, 25] width 323 height 34
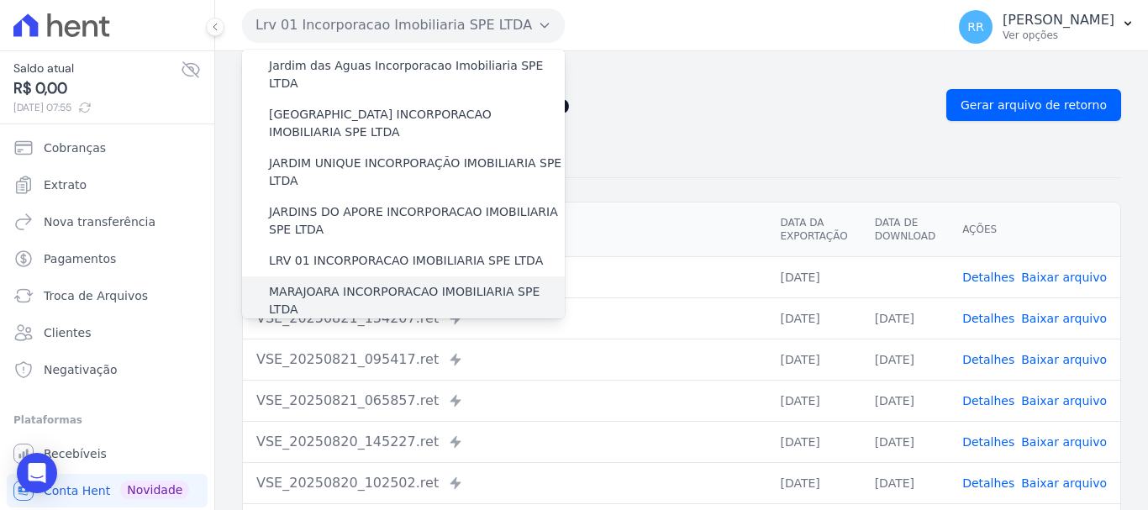
click at [371, 283] on label "MARAJOARA INCORPORACAO IMOBILIARIA SPE LTDA" at bounding box center [417, 300] width 296 height 35
click at [0, 0] on input "MARAJOARA INCORPORACAO IMOBILIARIA SPE LTDA" at bounding box center [0, 0] width 0 height 0
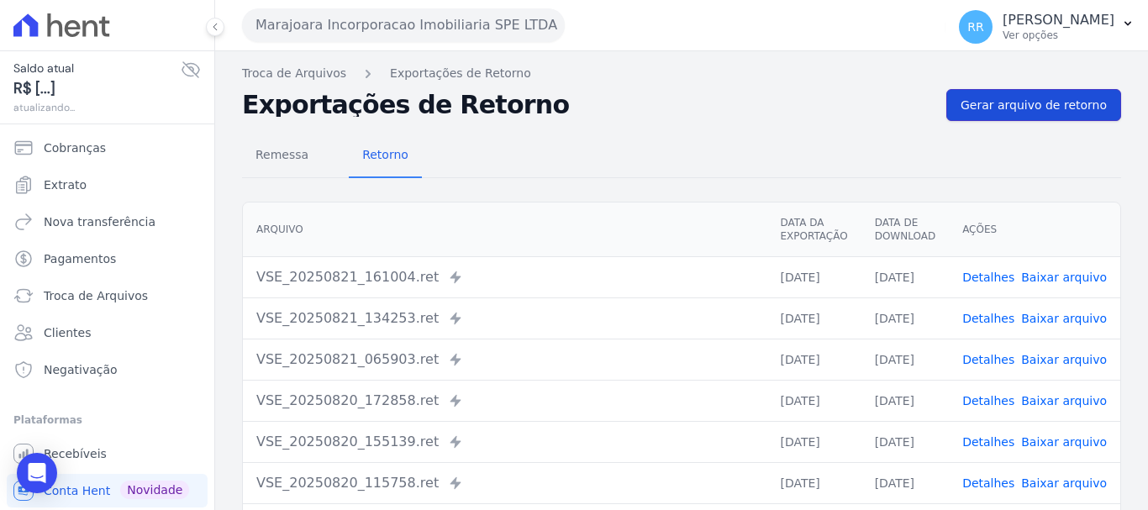
click at [1012, 92] on link "Gerar arquivo de retorno" at bounding box center [1033, 105] width 175 height 32
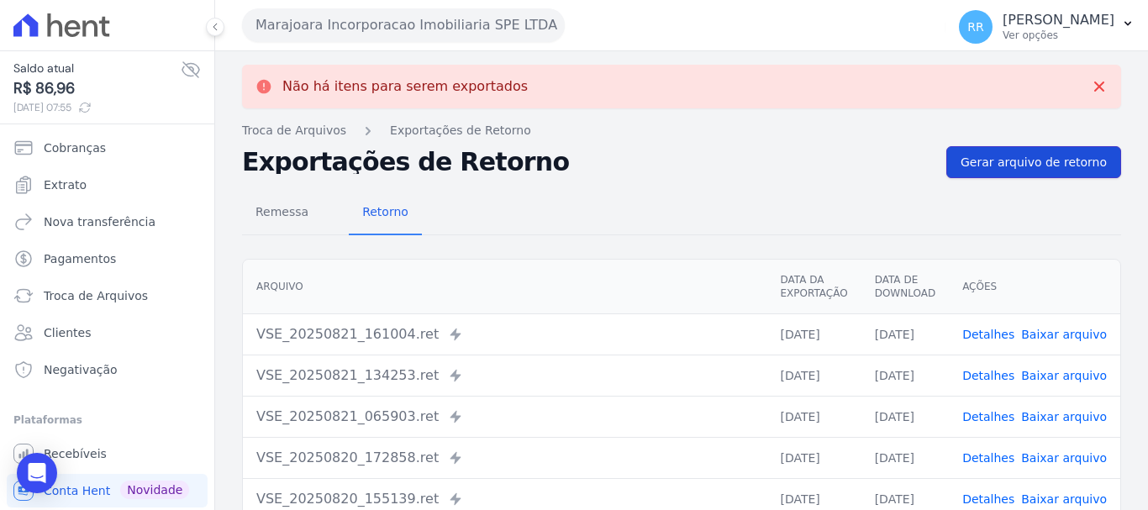
click at [1037, 154] on span "Gerar arquivo de retorno" at bounding box center [1033, 162] width 146 height 17
click at [444, 23] on button "Marajoara Incorporacao Imobiliaria SPE LTDA" at bounding box center [403, 25] width 323 height 34
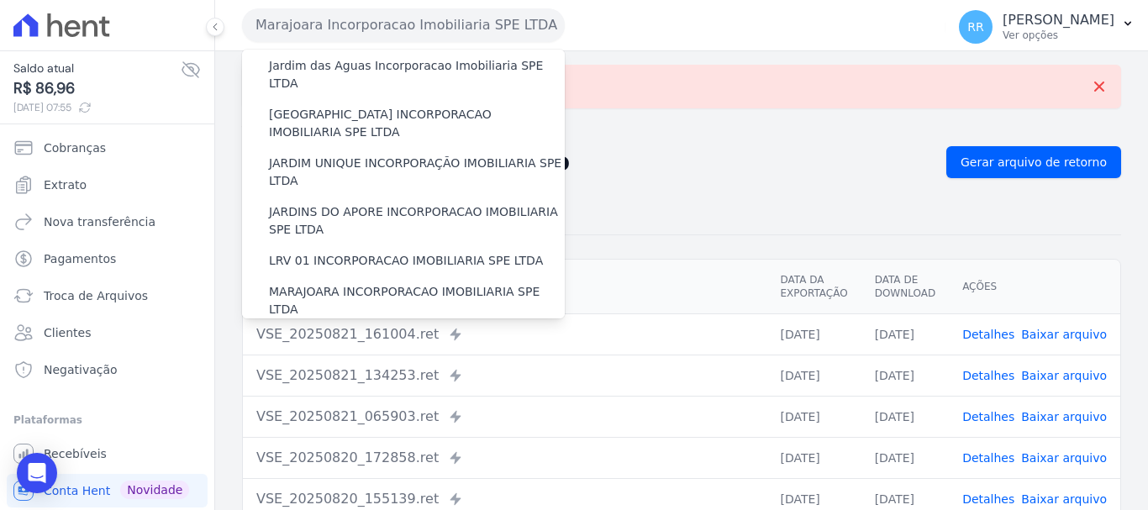
click at [410, 332] on label "MIRANTE DO RIO VERDE INCORPORACAO IMOBILIARIA SPE LTDA" at bounding box center [417, 349] width 296 height 35
click at [0, 0] on input "MIRANTE DO RIO VERDE INCORPORACAO IMOBILIARIA SPE LTDA" at bounding box center [0, 0] width 0 height 0
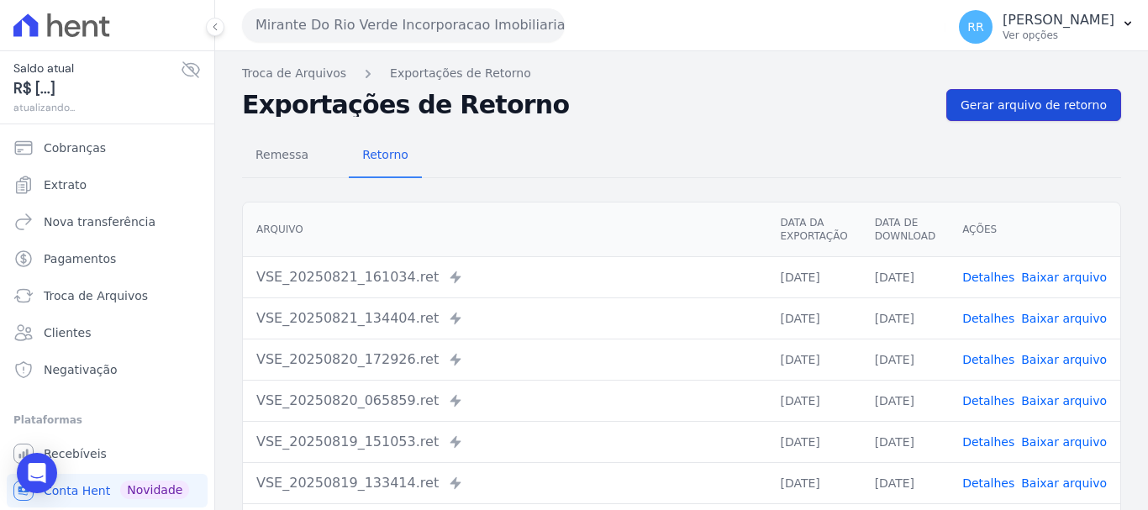
click at [1021, 118] on link "Gerar arquivo de retorno" at bounding box center [1033, 105] width 175 height 32
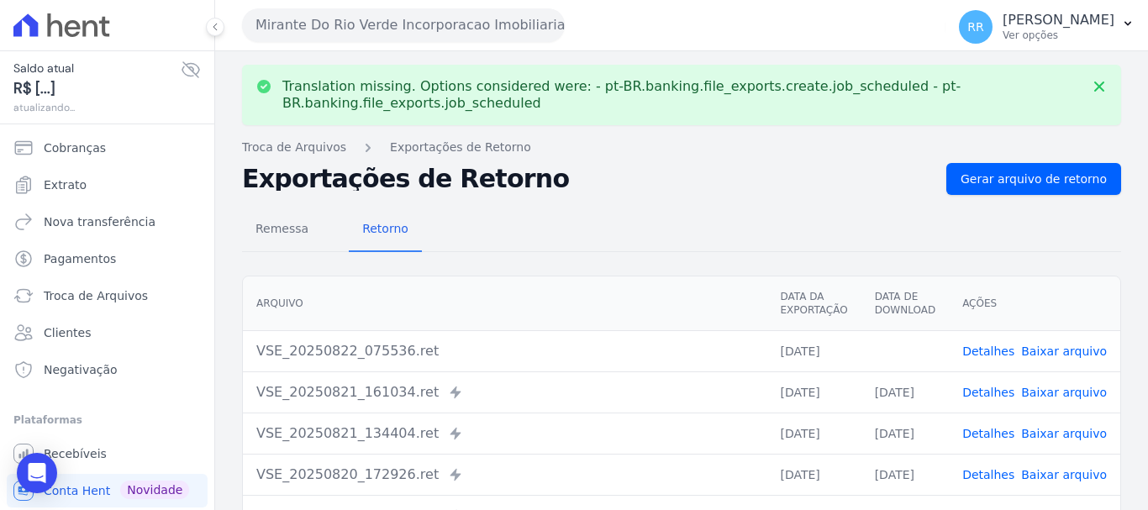
click at [1068, 353] on link "Baixar arquivo" at bounding box center [1064, 350] width 86 height 13
click at [341, 18] on button "Mirante Do Rio Verde Incorporacao Imobiliaria SPE LTDA" at bounding box center [403, 25] width 323 height 34
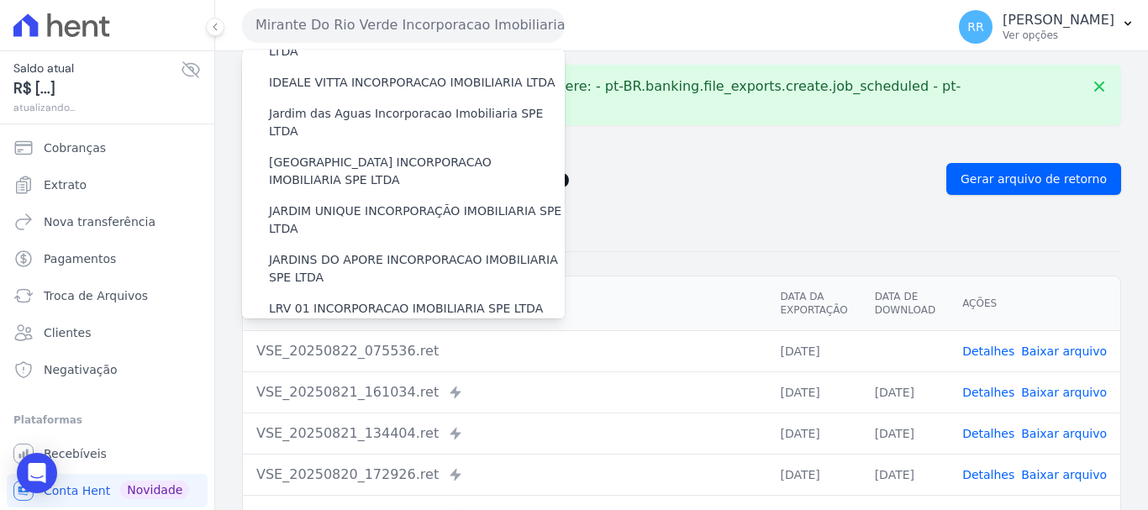
scroll to position [420, 0]
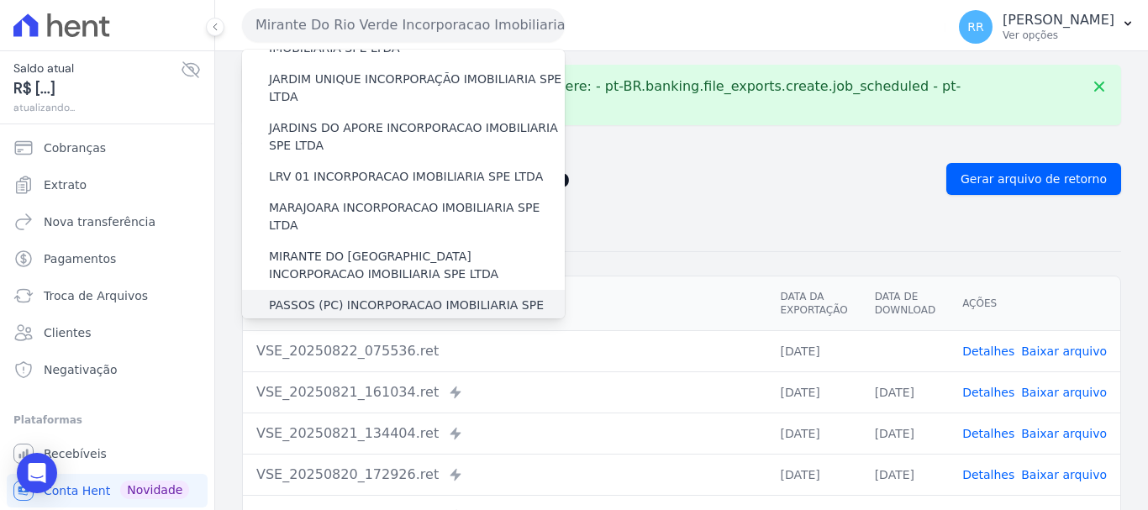
click at [323, 297] on label "PASSOS (PC) INCORPORACAO IMOBILIARIA SPE LTDA" at bounding box center [417, 314] width 296 height 35
click at [0, 0] on input "PASSOS (PC) INCORPORACAO IMOBILIARIA SPE LTDA" at bounding box center [0, 0] width 0 height 0
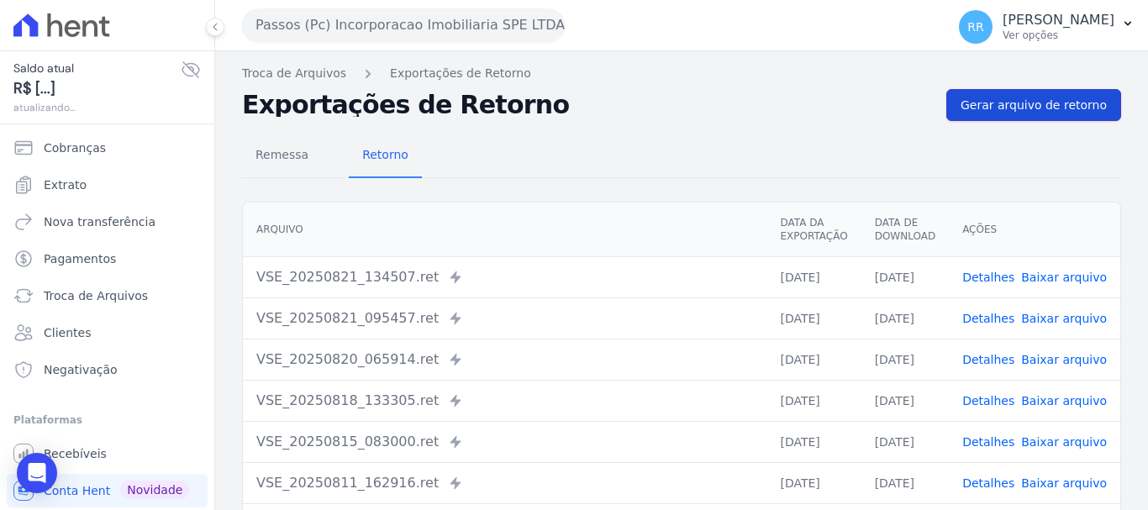
click at [1018, 114] on link "Gerar arquivo de retorno" at bounding box center [1033, 105] width 175 height 32
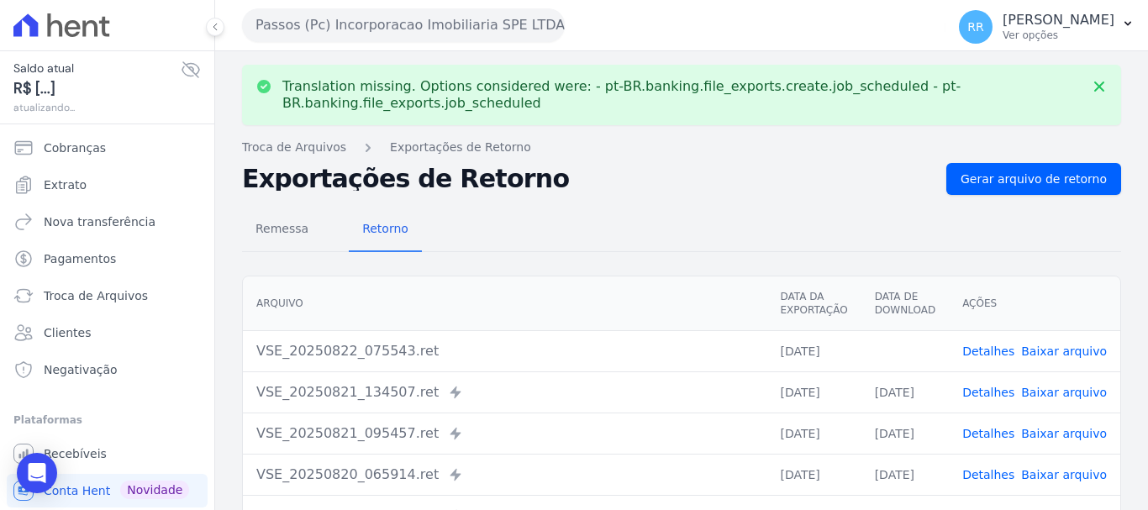
click at [1069, 347] on link "Baixar arquivo" at bounding box center [1064, 350] width 86 height 13
click at [453, 6] on div "Passos (Pc) Incorporacao Imobiliaria SPE LTDA Via Sul Engenharia AGUAS DE GUANA…" at bounding box center [590, 25] width 697 height 52
click at [444, 18] on button "Passos (Pc) Incorporacao Imobiliaria SPE LTDA" at bounding box center [403, 25] width 323 height 34
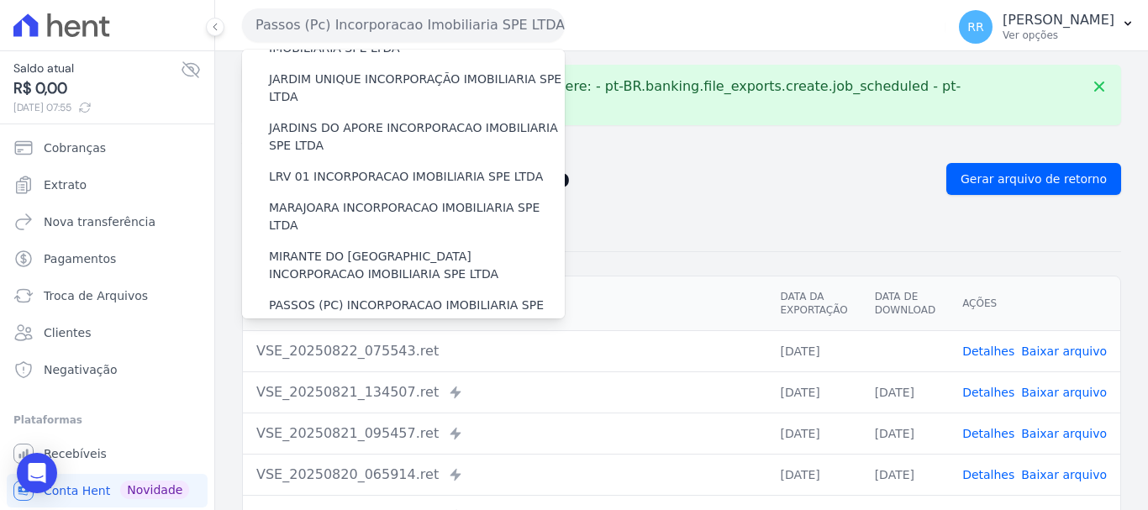
click at [421, 345] on label "POCOS INCORPORACAO IMOBILIARIA LTDA" at bounding box center [393, 354] width 249 height 18
click at [0, 0] on input "POCOS INCORPORACAO IMOBILIARIA LTDA" at bounding box center [0, 0] width 0 height 0
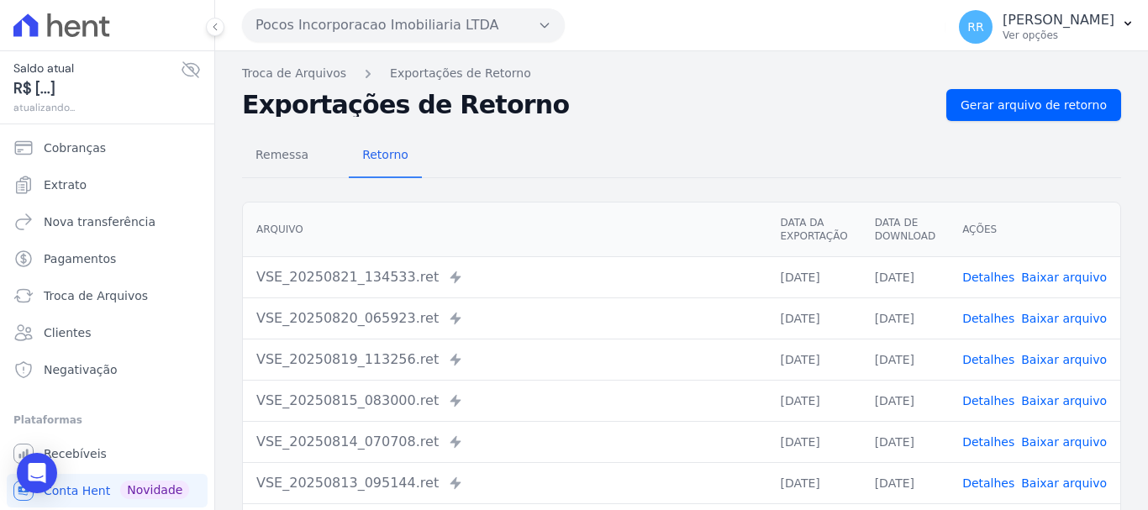
click at [1045, 88] on div "Troca de Arquivos Exportações de Retorno Exportações de Retorno Gerar arquivo d…" at bounding box center [681, 396] width 933 height 691
click at [1007, 103] on span "Gerar arquivo de retorno" at bounding box center [1033, 105] width 146 height 17
click at [465, 24] on button "Pocos Incorporacao Imobiliaria LTDA" at bounding box center [403, 25] width 323 height 34
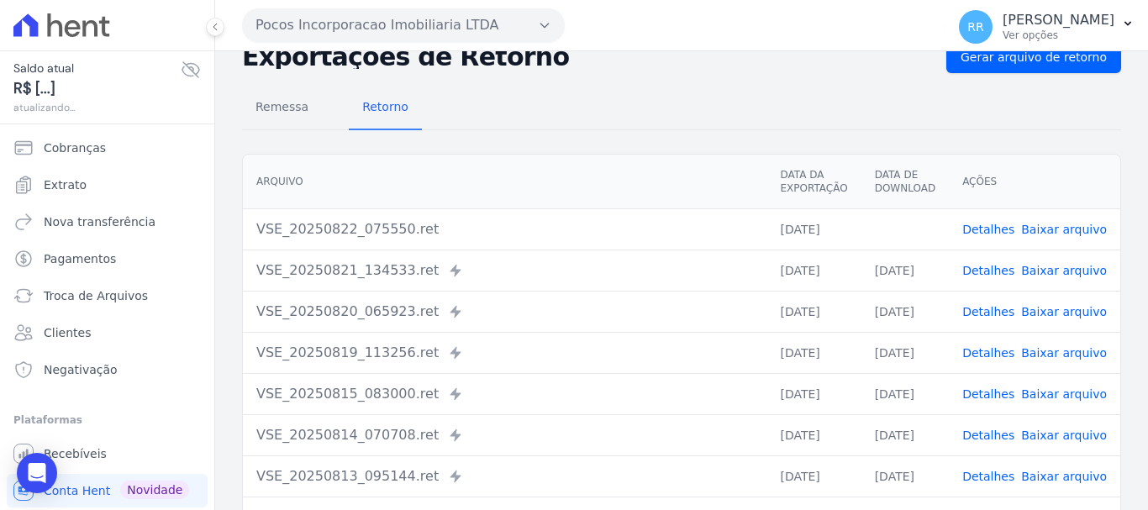
scroll to position [0, 0]
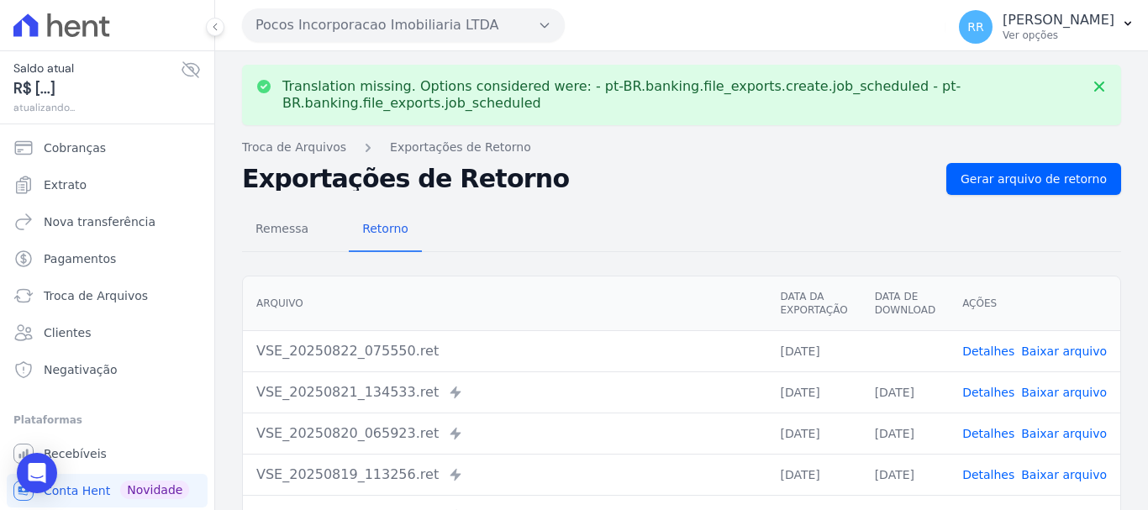
click at [1045, 353] on link "Baixar arquivo" at bounding box center [1064, 350] width 86 height 13
click at [392, 29] on button "Pocos Incorporacao Imobiliaria LTDA" at bounding box center [403, 25] width 323 height 34
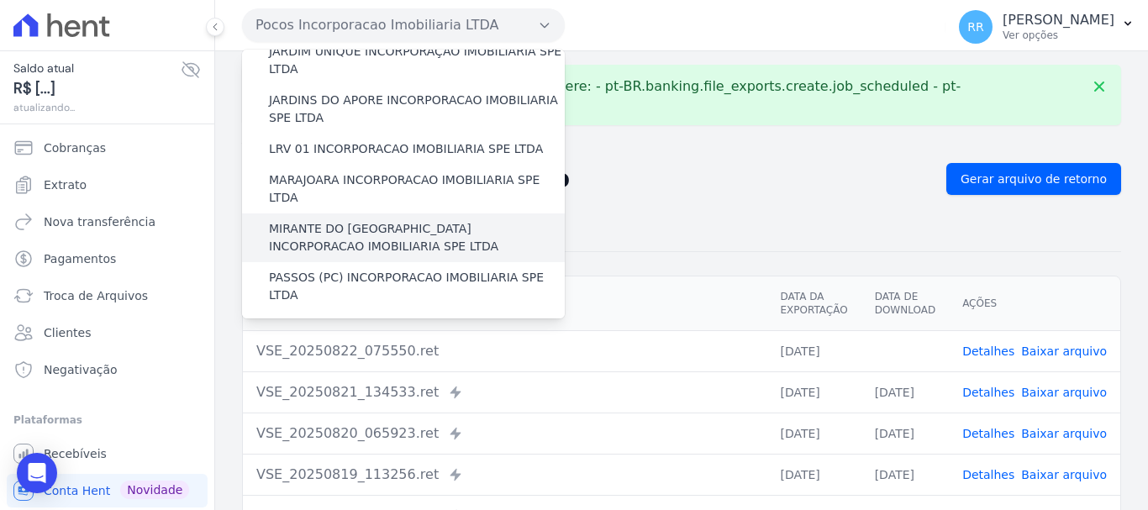
scroll to position [588, 0]
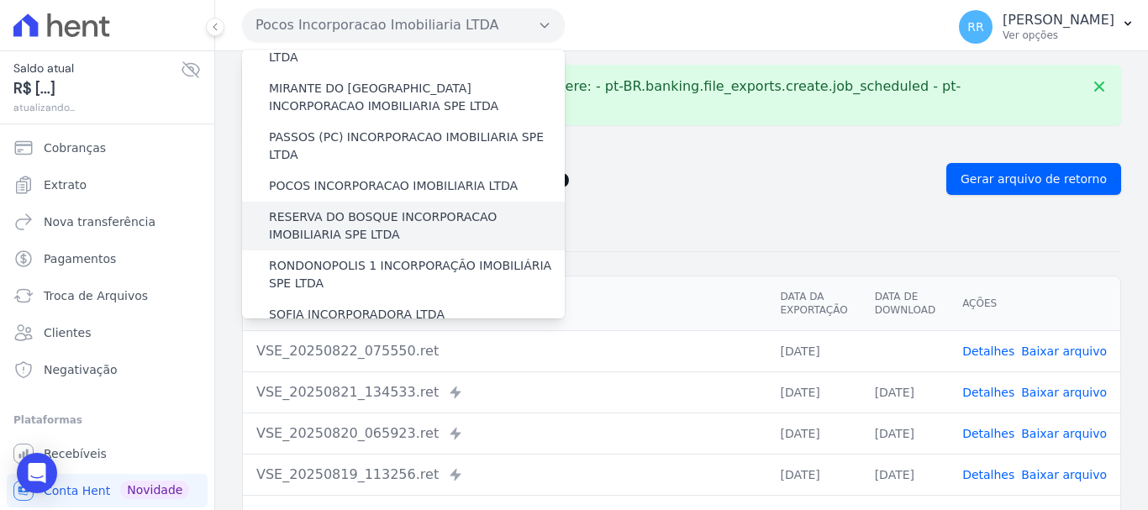
click at [334, 208] on label "RESERVA DO BOSQUE INCORPORACAO IMOBILIARIA SPE LTDA" at bounding box center [417, 225] width 296 height 35
click at [0, 0] on input "RESERVA DO BOSQUE INCORPORACAO IMOBILIARIA SPE LTDA" at bounding box center [0, 0] width 0 height 0
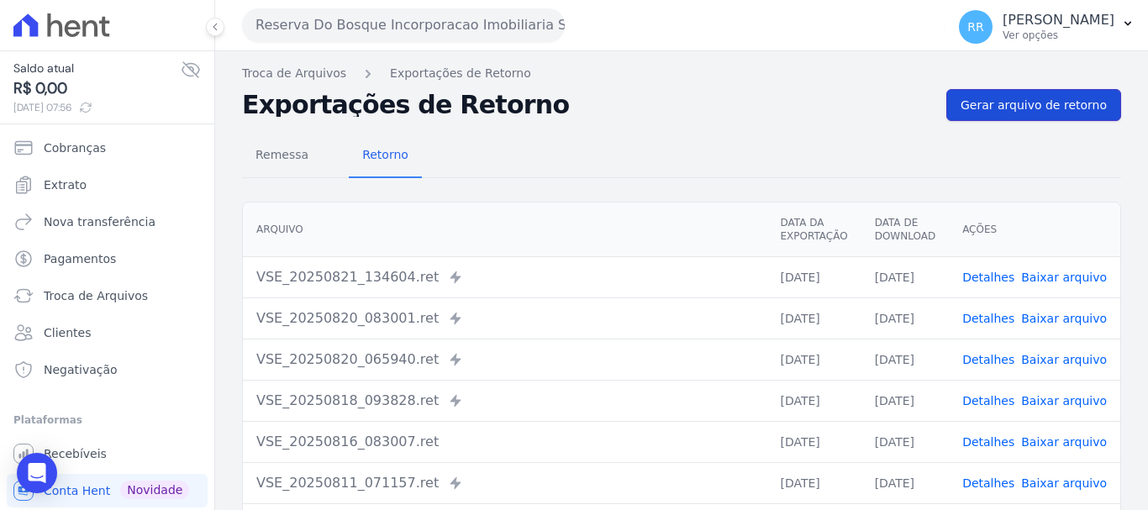
click at [1053, 117] on link "Gerar arquivo de retorno" at bounding box center [1033, 105] width 175 height 32
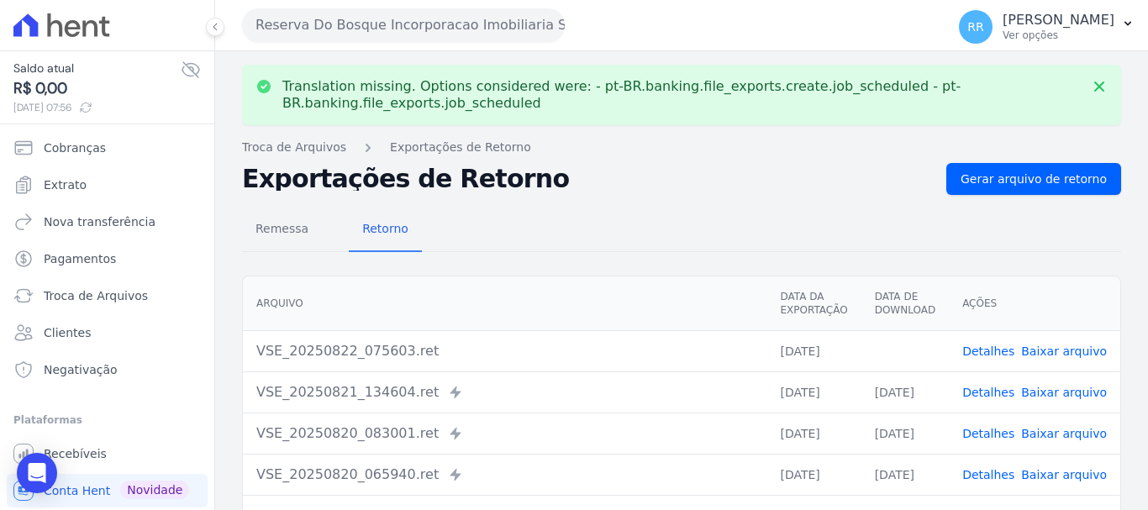
click at [1049, 355] on link "Baixar arquivo" at bounding box center [1064, 350] width 86 height 13
click at [363, 31] on button "Reserva Do Bosque Incorporacao Imobiliaria SPE LTDA" at bounding box center [403, 25] width 323 height 34
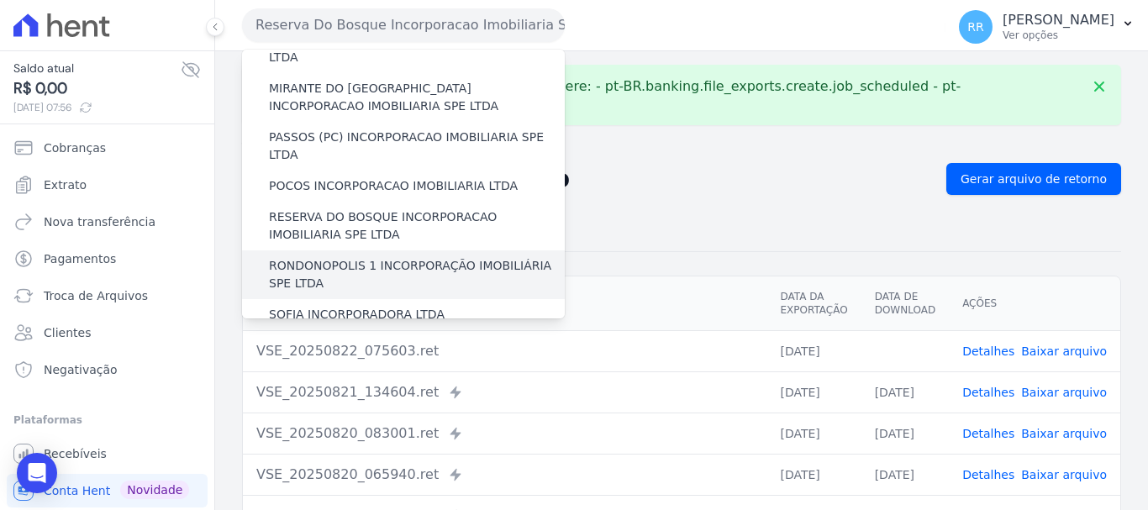
click at [365, 257] on label "RONDONOPOLIS 1 INCORPORAÇÃO IMOBILIÁRIA SPE LTDA" at bounding box center [417, 274] width 296 height 35
click at [0, 0] on input "RONDONOPOLIS 1 INCORPORAÇÃO IMOBILIÁRIA SPE LTDA" at bounding box center [0, 0] width 0 height 0
click at [365, 257] on label "RONDONOPOLIS 1 INCORPORAÇÃO IMOBILIÁRIA SPE LTDA" at bounding box center [417, 274] width 296 height 35
click at [0, 0] on input "RONDONOPOLIS 1 INCORPORAÇÃO IMOBILIÁRIA SPE LTDA" at bounding box center [0, 0] width 0 height 0
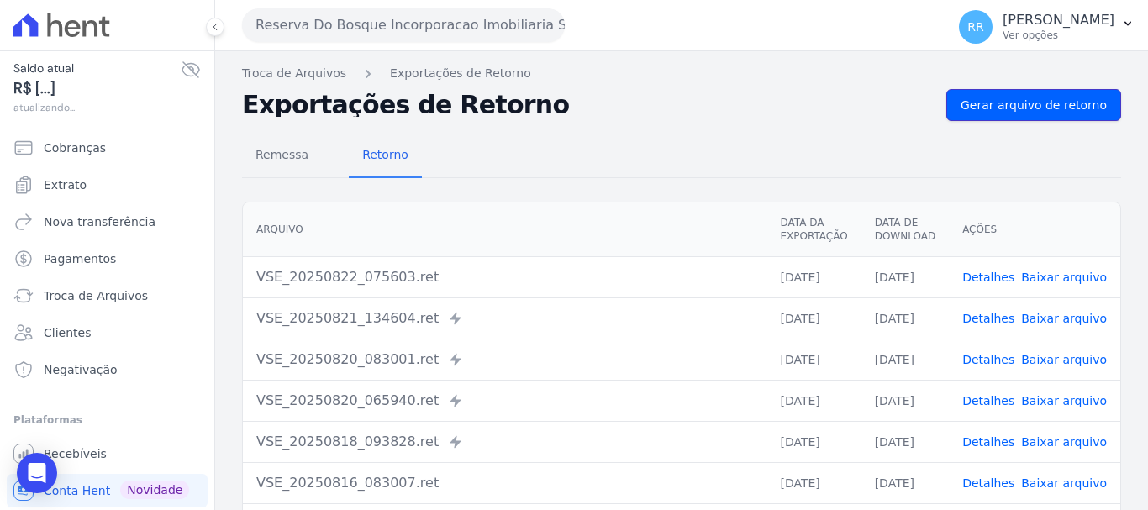
drag, startPoint x: 1023, startPoint y: 95, endPoint x: 844, endPoint y: 121, distance: 180.0
click at [1023, 94] on link "Gerar arquivo de retorno" at bounding box center [1033, 105] width 175 height 32
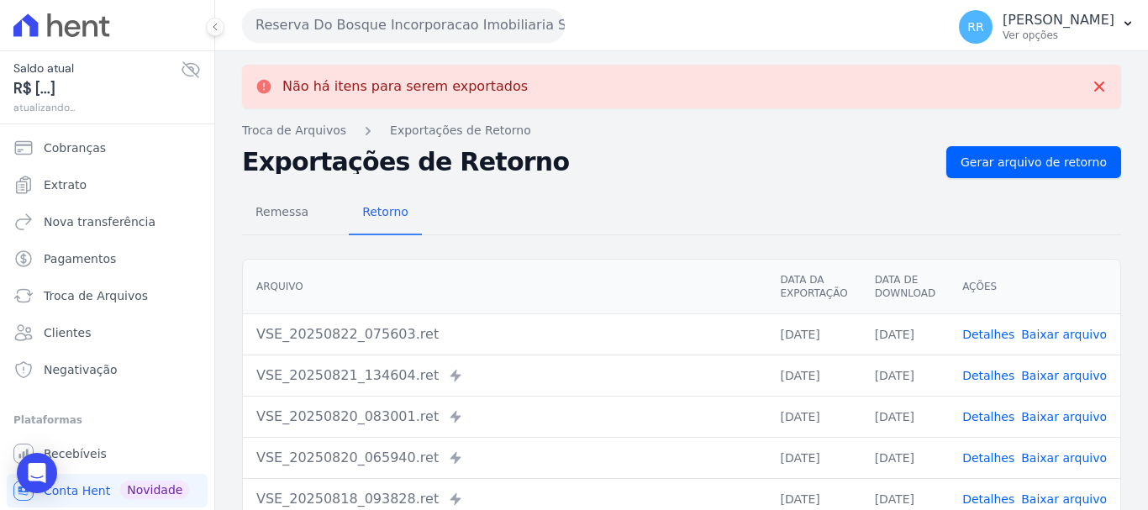
click at [315, 12] on button "Reserva Do Bosque Incorporacao Imobiliaria SPE LTDA" at bounding box center [403, 25] width 323 height 34
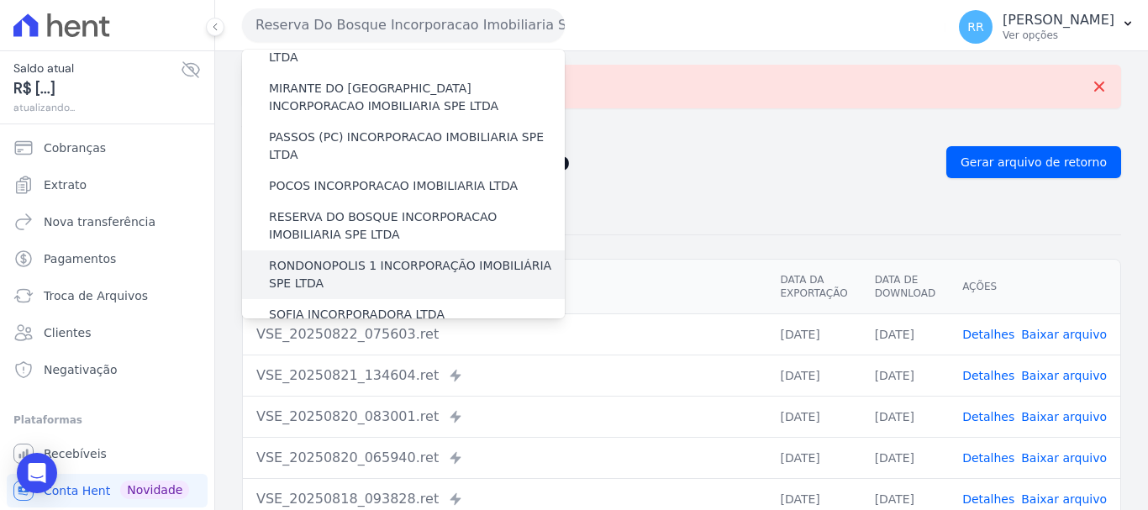
click at [378, 257] on label "RONDONOPOLIS 1 INCORPORAÇÃO IMOBILIÁRIA SPE LTDA" at bounding box center [417, 274] width 296 height 35
click at [0, 0] on input "RONDONOPOLIS 1 INCORPORAÇÃO IMOBILIÁRIA SPE LTDA" at bounding box center [0, 0] width 0 height 0
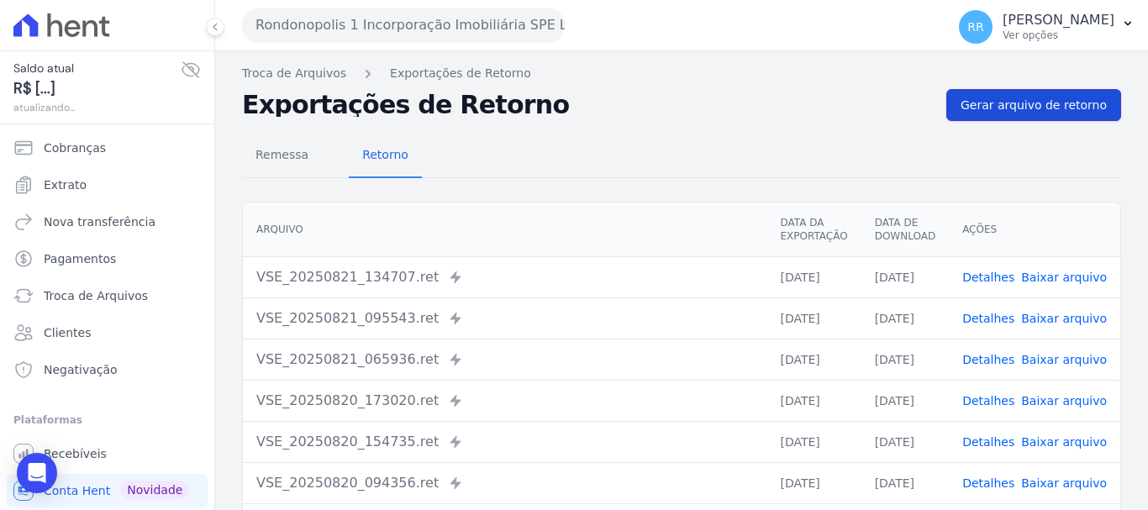
click at [1037, 92] on link "Gerar arquivo de retorno" at bounding box center [1033, 105] width 175 height 32
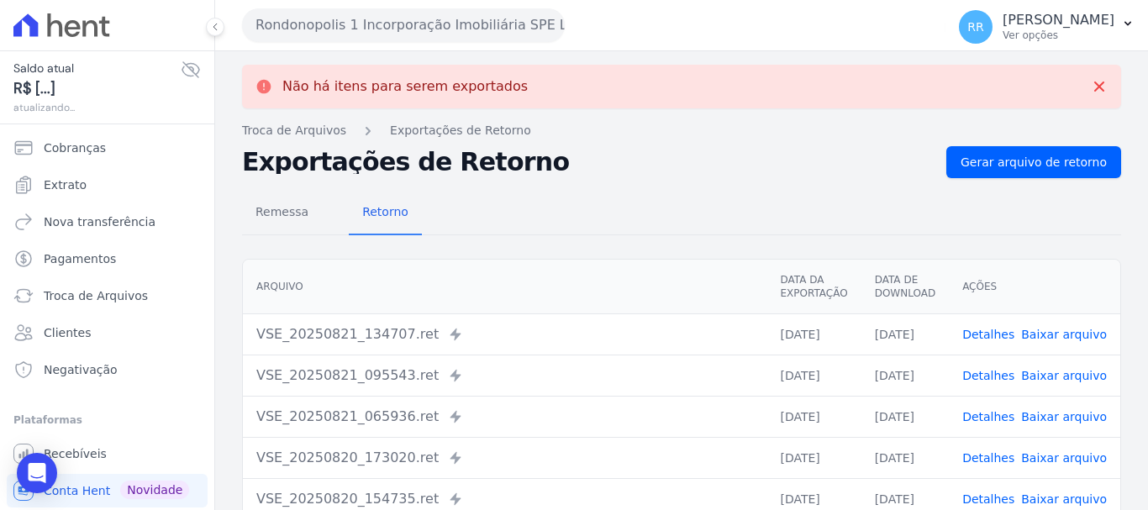
click at [339, 25] on button "Rondonopolis 1 Incorporação Imobiliária SPE LTDA" at bounding box center [403, 25] width 323 height 34
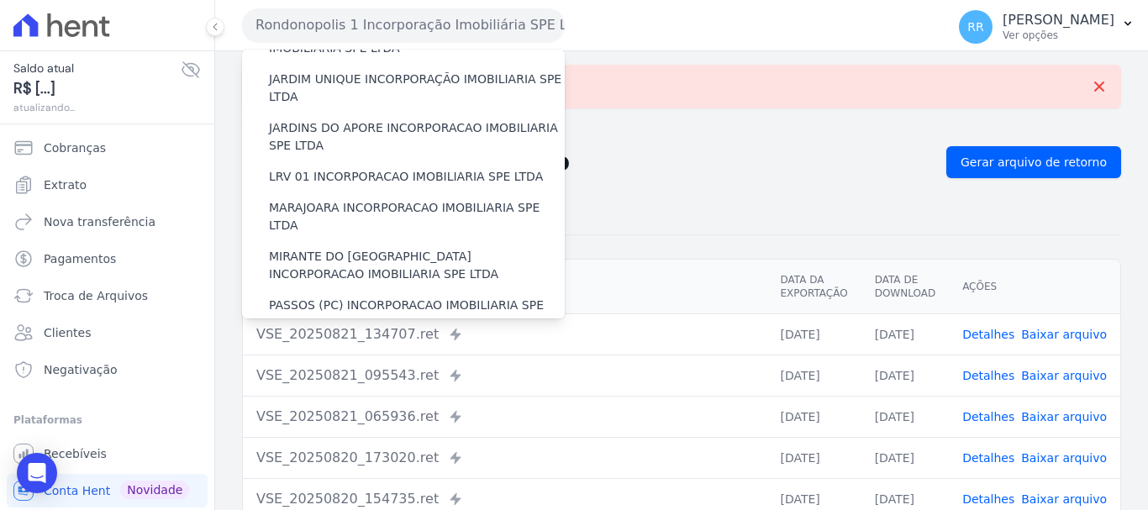
scroll to position [672, 0]
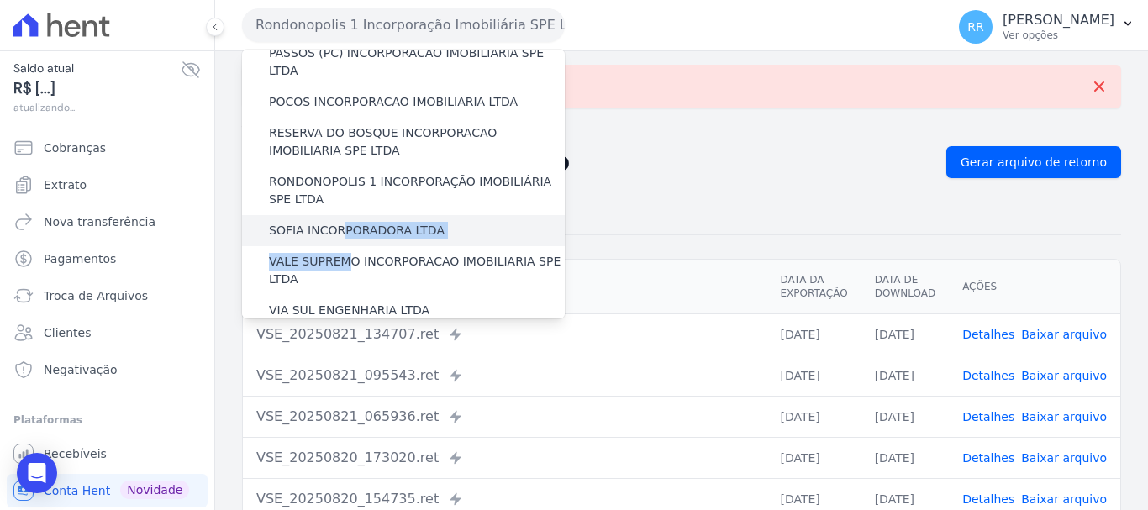
drag, startPoint x: 341, startPoint y: 176, endPoint x: 336, endPoint y: 156, distance: 20.8
click at [297, 222] on label "SOFIA INCORPORADORA LTDA" at bounding box center [357, 231] width 176 height 18
click at [0, 0] on input "SOFIA INCORPORADORA LTDA" at bounding box center [0, 0] width 0 height 0
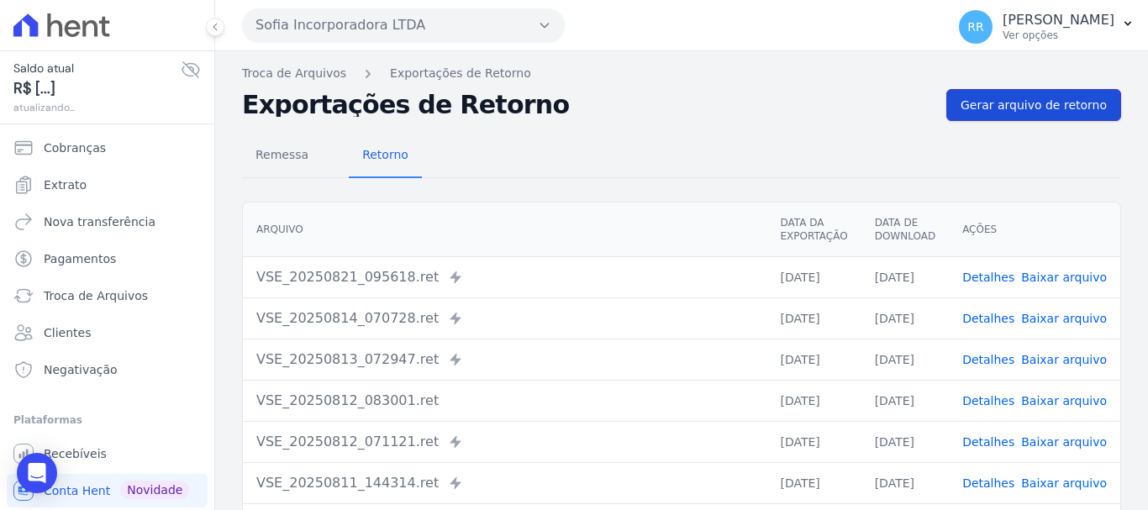
click at [1009, 97] on span "Gerar arquivo de retorno" at bounding box center [1033, 105] width 146 height 17
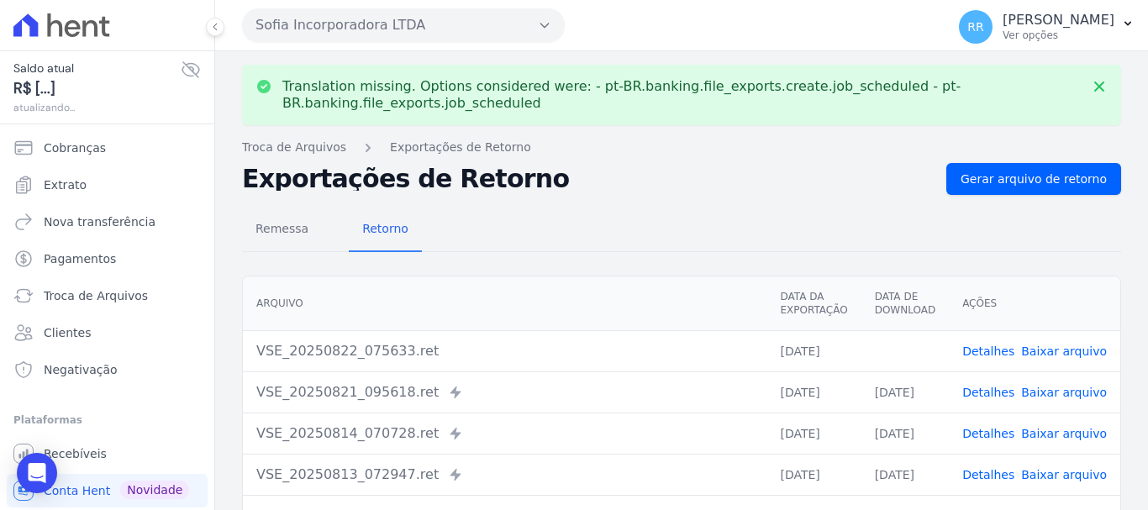
click at [1050, 352] on link "Baixar arquivo" at bounding box center [1064, 350] width 86 height 13
drag, startPoint x: 468, startPoint y: 24, endPoint x: 460, endPoint y: 52, distance: 29.0
click at [466, 28] on button "Sofia Incorporadora LTDA" at bounding box center [403, 25] width 323 height 34
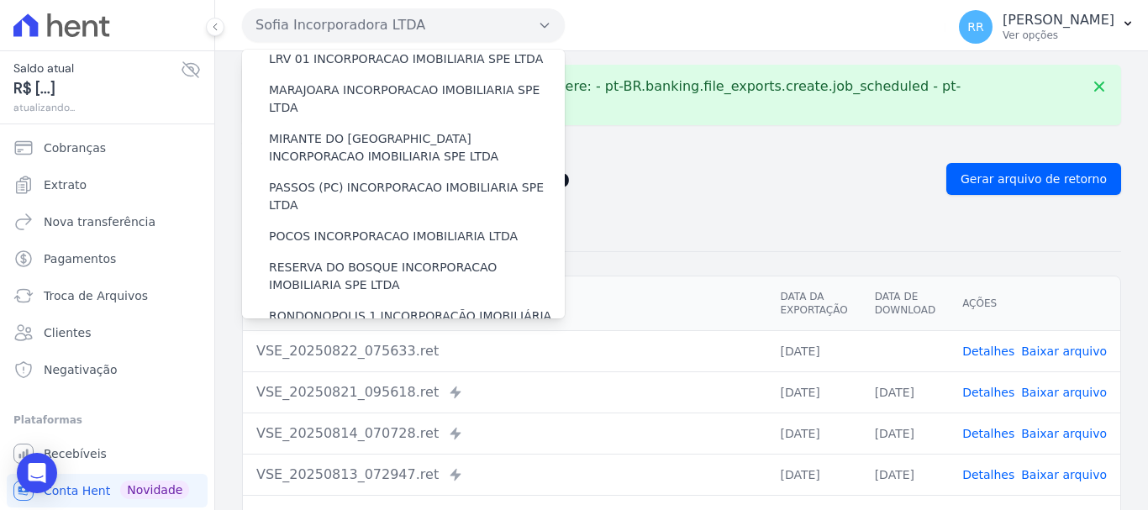
scroll to position [734, 0]
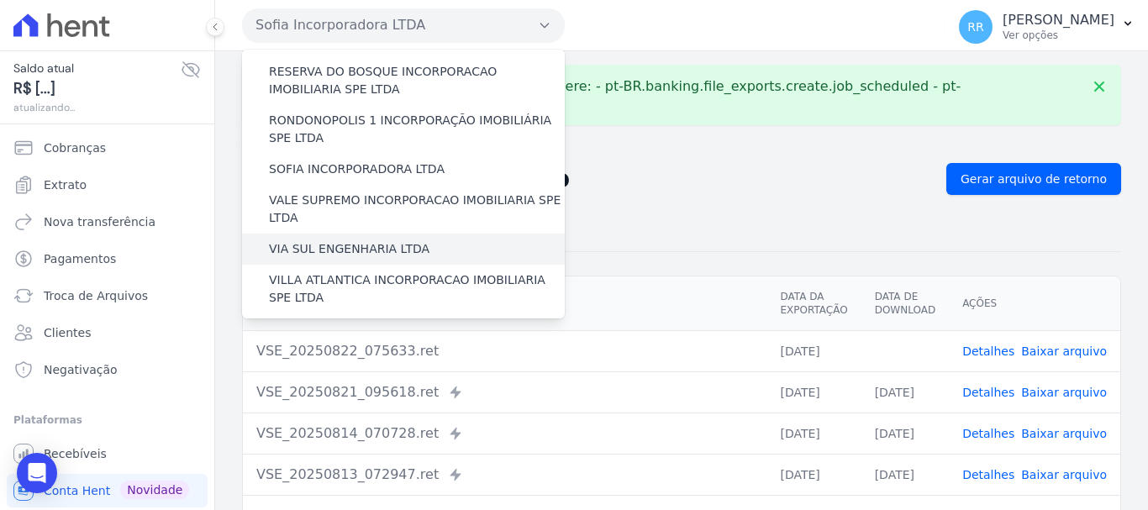
click at [334, 240] on label "VIA SUL ENGENHARIA LTDA" at bounding box center [349, 249] width 160 height 18
click at [0, 0] on input "VIA SUL ENGENHARIA LTDA" at bounding box center [0, 0] width 0 height 0
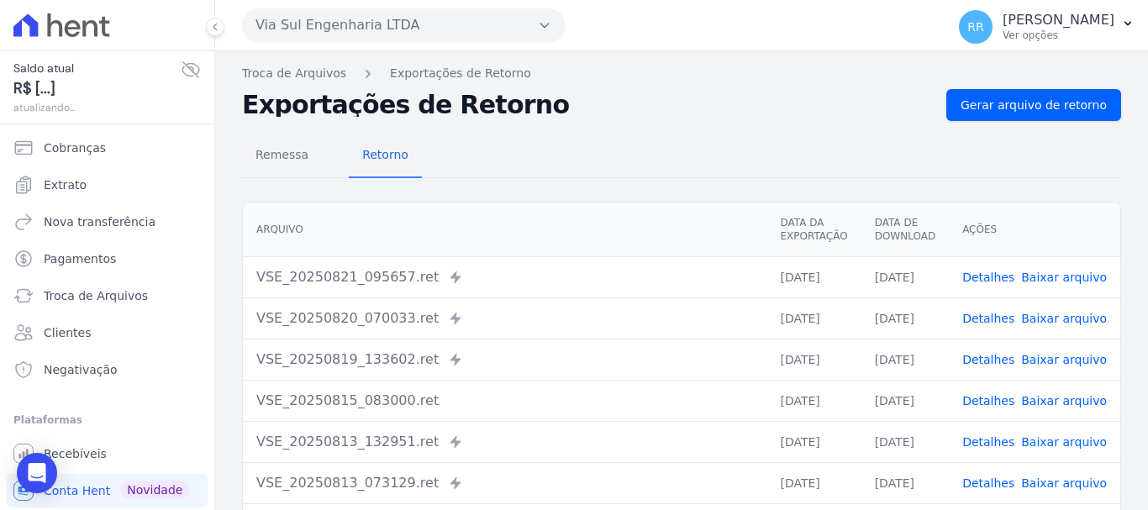
click at [1018, 122] on div "Remessa Retorno Arquivo Data da Exportação Data de Download Ações VSE_20250821_…" at bounding box center [681, 424] width 879 height 607
click at [975, 112] on span "Gerar arquivo de retorno" at bounding box center [1033, 105] width 146 height 17
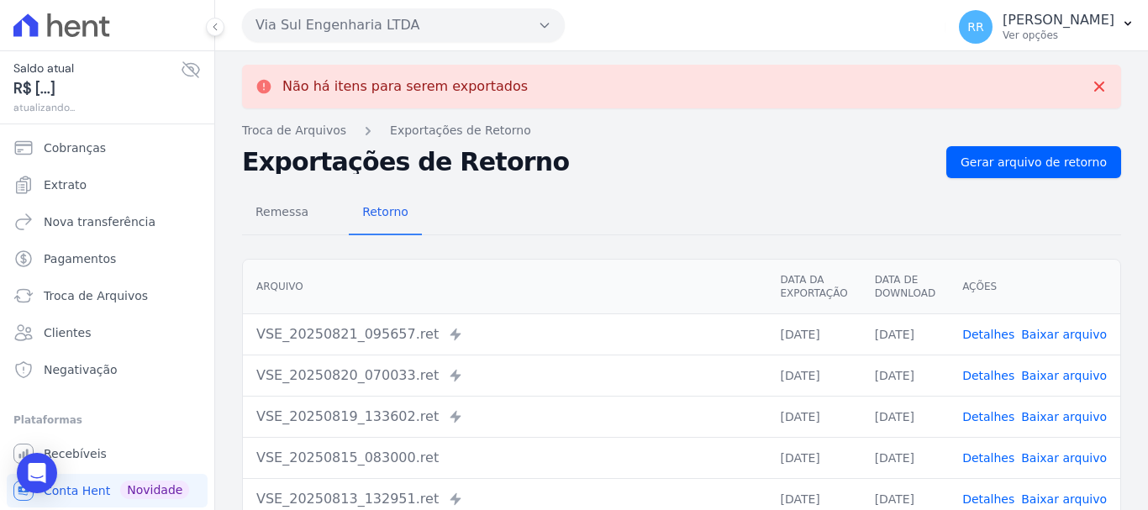
click at [372, 33] on button "Via Sul Engenharia LTDA" at bounding box center [403, 25] width 323 height 34
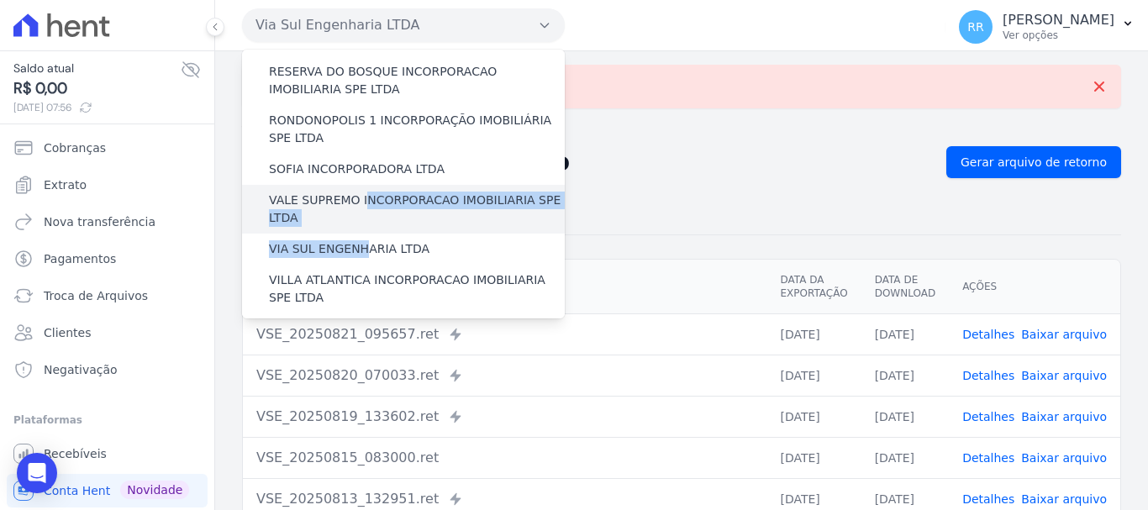
drag, startPoint x: 359, startPoint y: 163, endPoint x: 360, endPoint y: 118, distance: 45.4
click at [360, 192] on label "VALE SUPREMO INCORPORACAO IMOBILIARIA SPE LTDA" at bounding box center [417, 209] width 296 height 35
click at [0, 0] on input "VALE SUPREMO INCORPORACAO IMOBILIARIA SPE LTDA" at bounding box center [0, 0] width 0 height 0
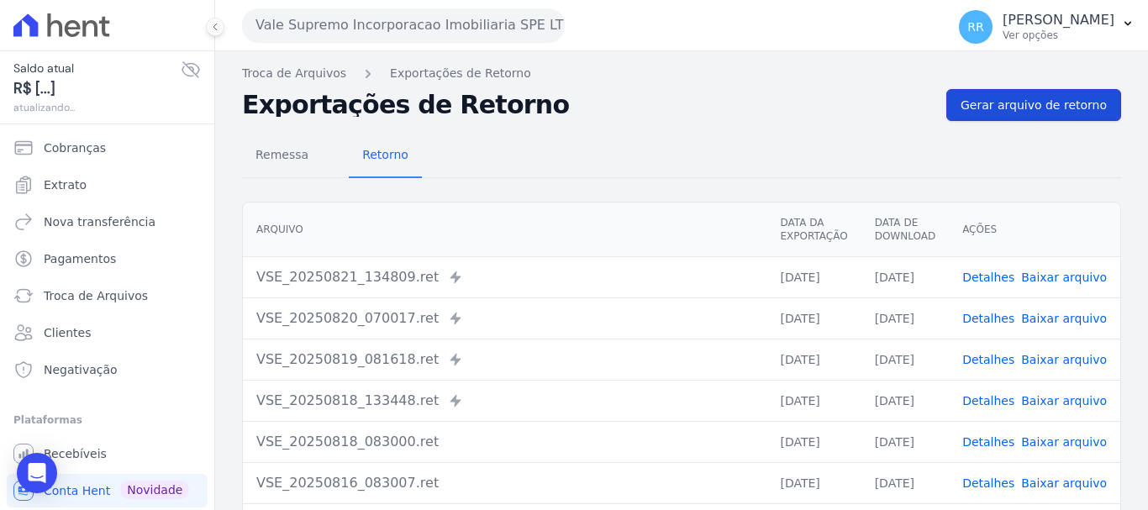
click at [1014, 117] on link "Gerar arquivo de retorno" at bounding box center [1033, 105] width 175 height 32
click at [375, 30] on button "Vale Supremo Incorporacao Imobiliaria SPE LTDA" at bounding box center [403, 25] width 323 height 34
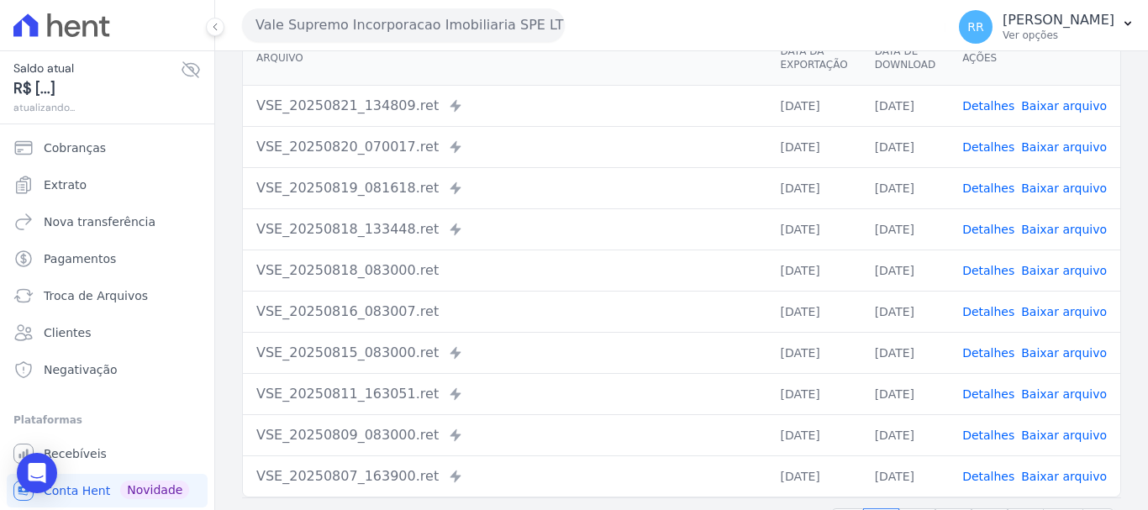
scroll to position [252, 0]
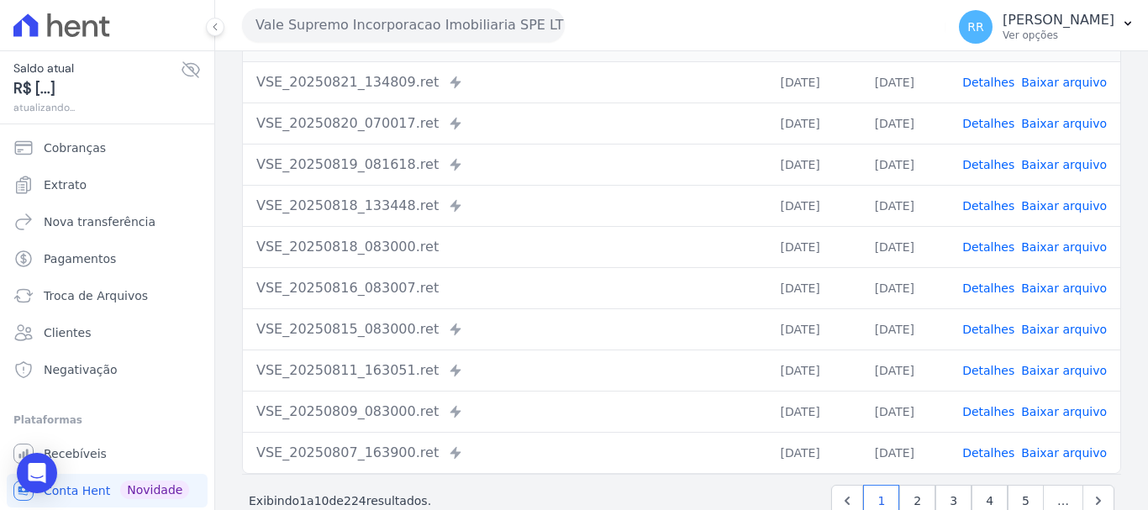
click at [362, 29] on button "Vale Supremo Incorporacao Imobiliaria SPE LTDA" at bounding box center [403, 25] width 323 height 34
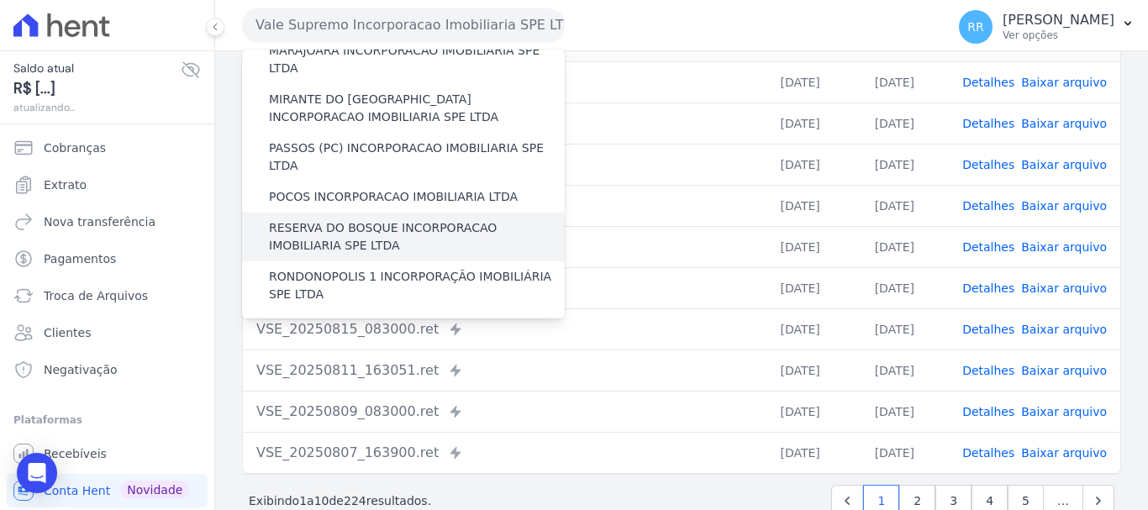
scroll to position [734, 0]
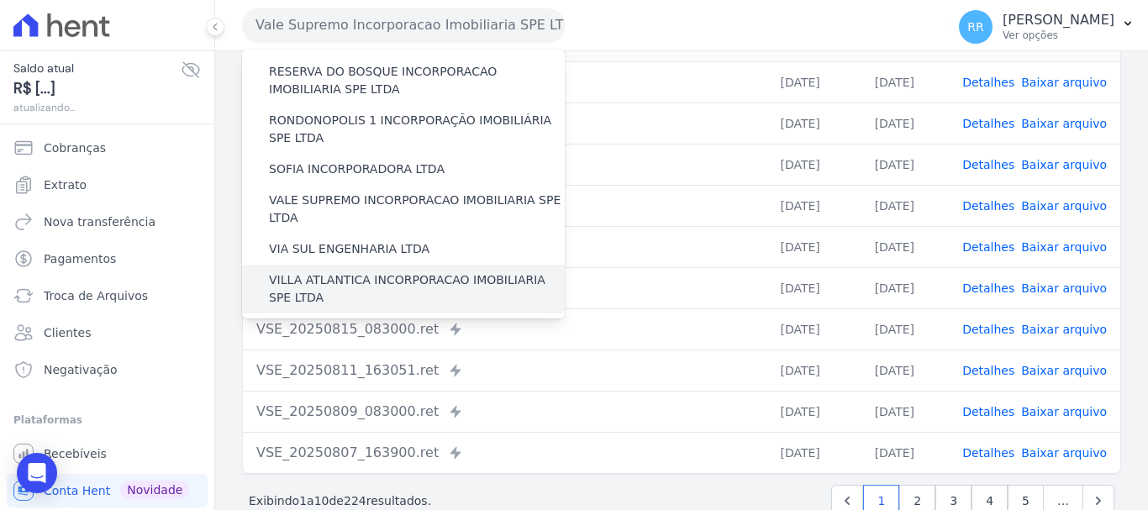
click at [346, 271] on label "VILLA ATLANTICA INCORPORACAO IMOBILIARIA SPE LTDA" at bounding box center [417, 288] width 296 height 35
click at [0, 0] on input "VILLA ATLANTICA INCORPORACAO IMOBILIARIA SPE LTDA" at bounding box center [0, 0] width 0 height 0
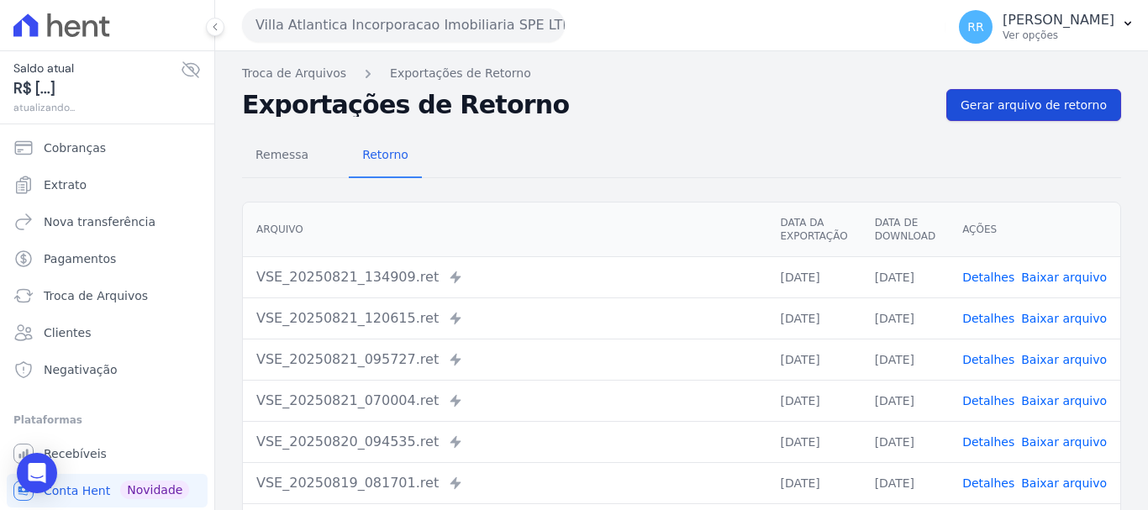
click at [984, 98] on span "Gerar arquivo de retorno" at bounding box center [1033, 105] width 146 height 17
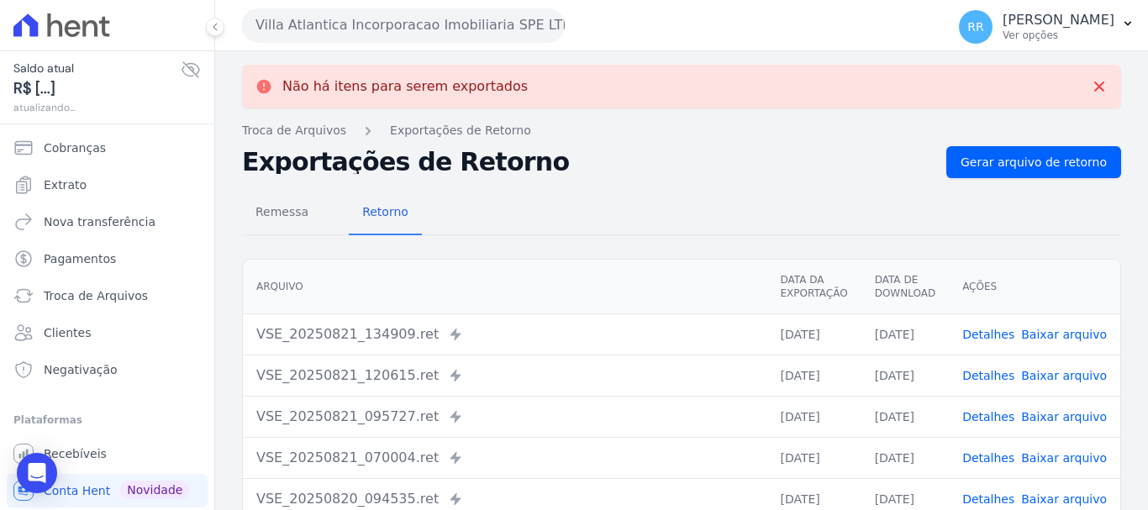
click at [361, 39] on button "Villa Atlantica Incorporacao Imobiliaria SPE LTDA" at bounding box center [403, 25] width 323 height 34
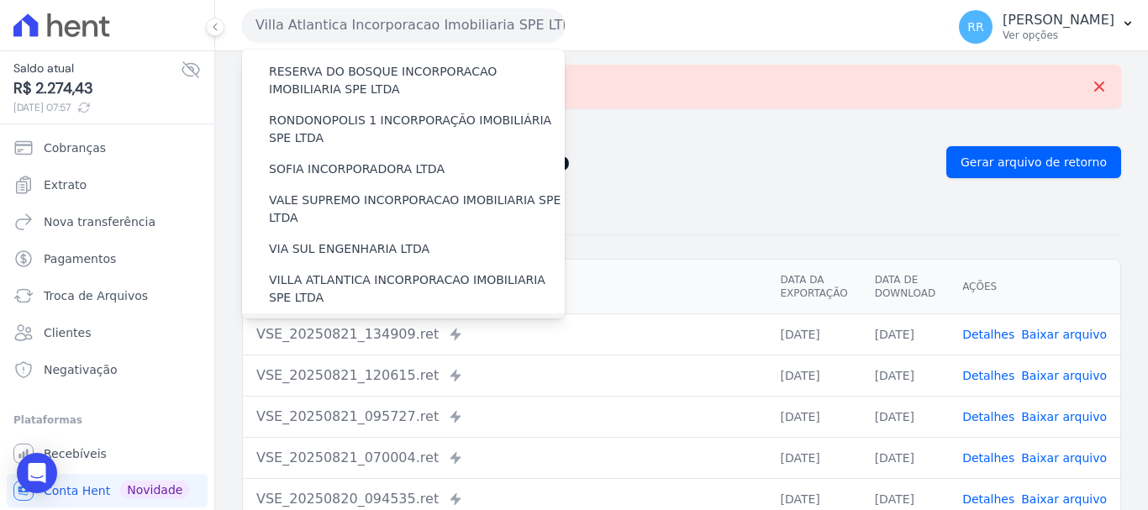
click at [339, 320] on label "VILLA FIORE INCORPORACAO IMOBILIARIA SPE LTDA" at bounding box center [417, 337] width 296 height 35
click at [0, 0] on input "VILLA FIORE INCORPORACAO IMOBILIARIA SPE LTDA" at bounding box center [0, 0] width 0 height 0
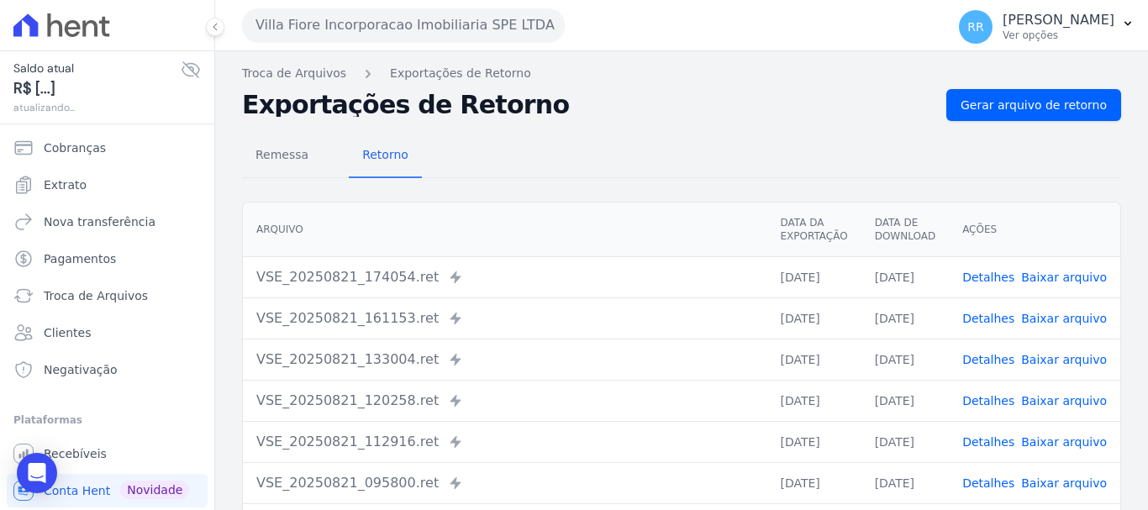
click at [991, 122] on div "Remessa Retorno Arquivo Data da Exportação Data de Download Ações VSE_20250821_…" at bounding box center [681, 424] width 879 height 607
click at [975, 100] on span "Gerar arquivo de retorno" at bounding box center [1033, 105] width 146 height 17
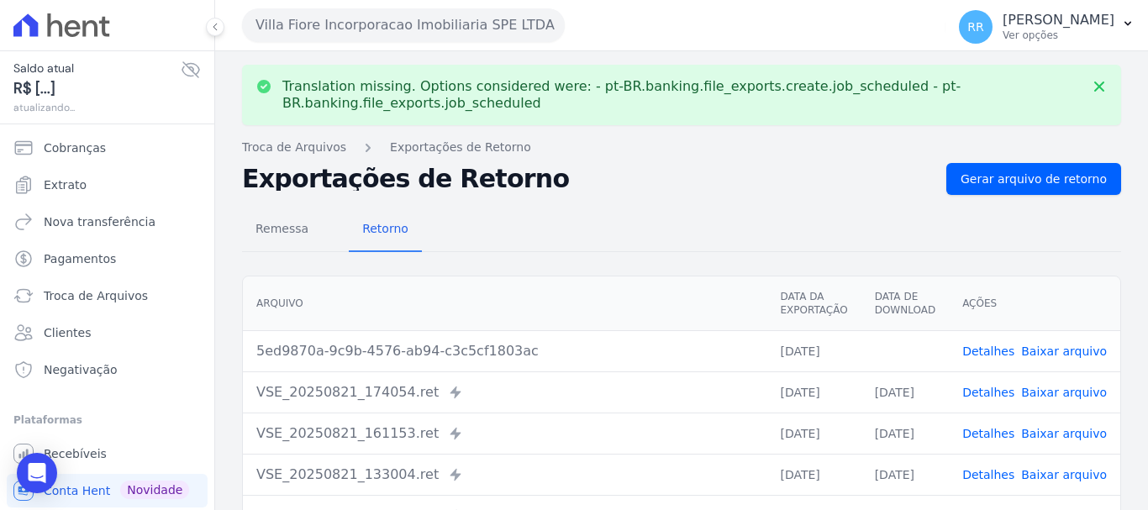
click at [1047, 353] on link "Baixar arquivo" at bounding box center [1064, 350] width 86 height 13
click at [404, 18] on button "Villa Fiore Incorporacao Imobiliaria SPE LTDA" at bounding box center [403, 25] width 323 height 34
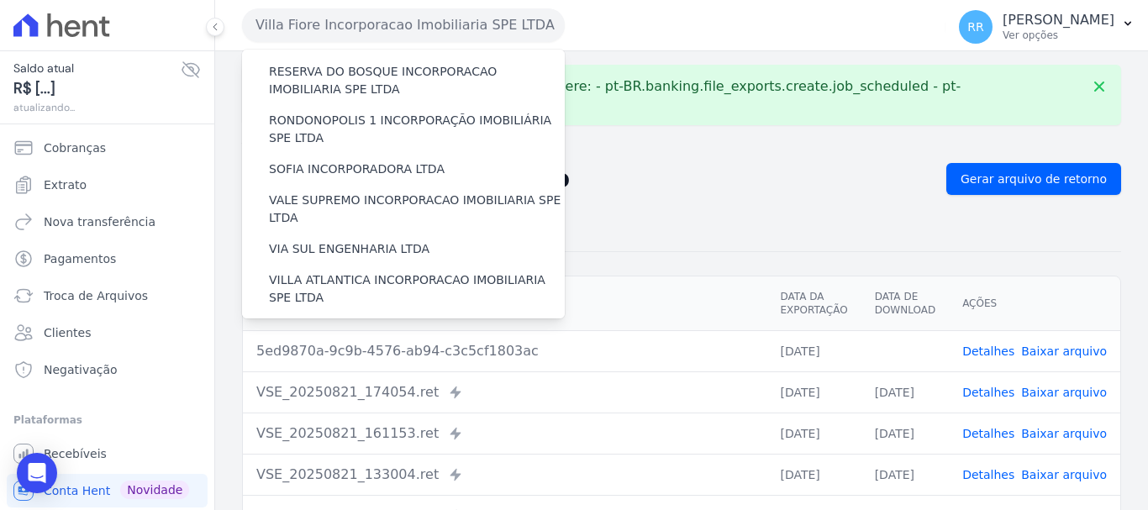
click at [323, 369] on label "VILLA TROPICAL INCORPORAÇÃO IMOBILIÁRIA SPE LTDA" at bounding box center [417, 386] width 296 height 35
click at [0, 0] on input "VILLA TROPICAL INCORPORAÇÃO IMOBILIÁRIA SPE LTDA" at bounding box center [0, 0] width 0 height 0
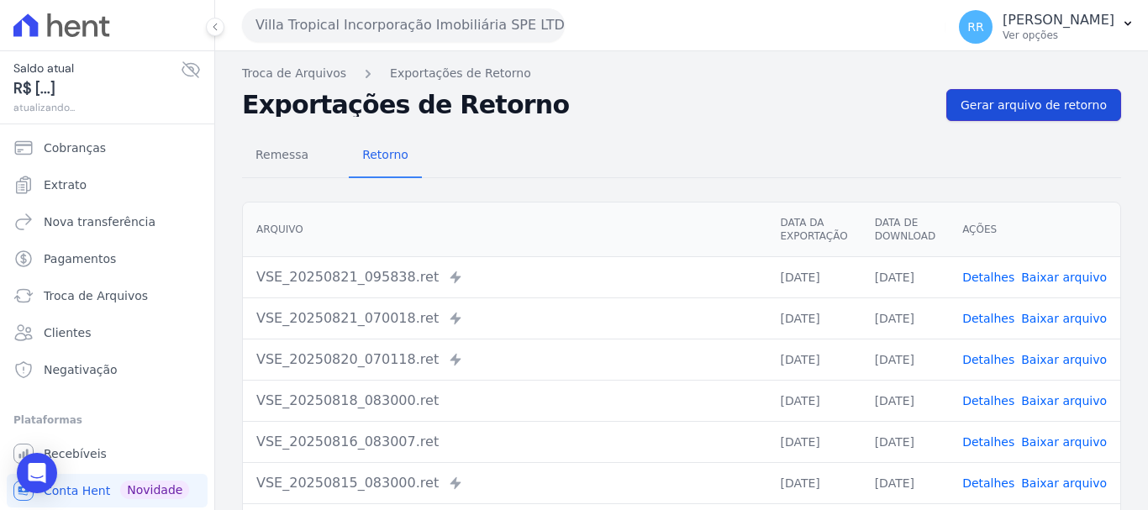
click at [1061, 105] on span "Gerar arquivo de retorno" at bounding box center [1033, 105] width 146 height 17
